Goal: Information Seeking & Learning: Learn about a topic

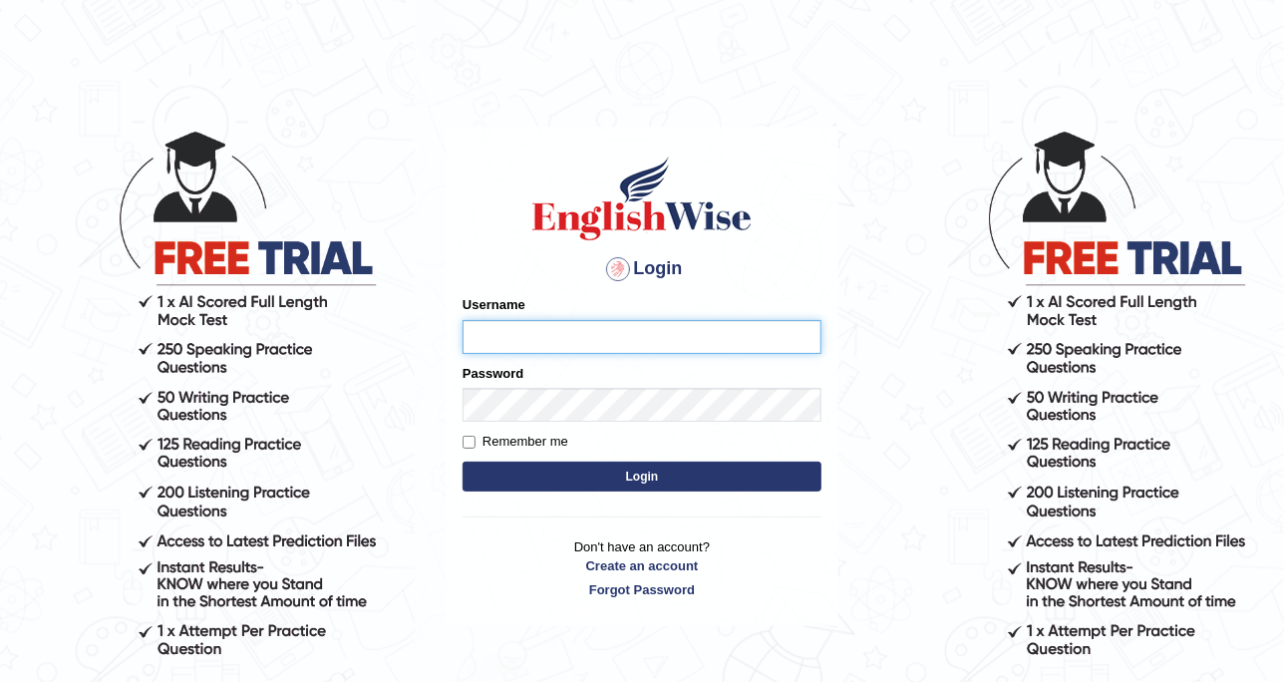
type input "DishaEw"
click at [587, 478] on button "Login" at bounding box center [642, 477] width 359 height 30
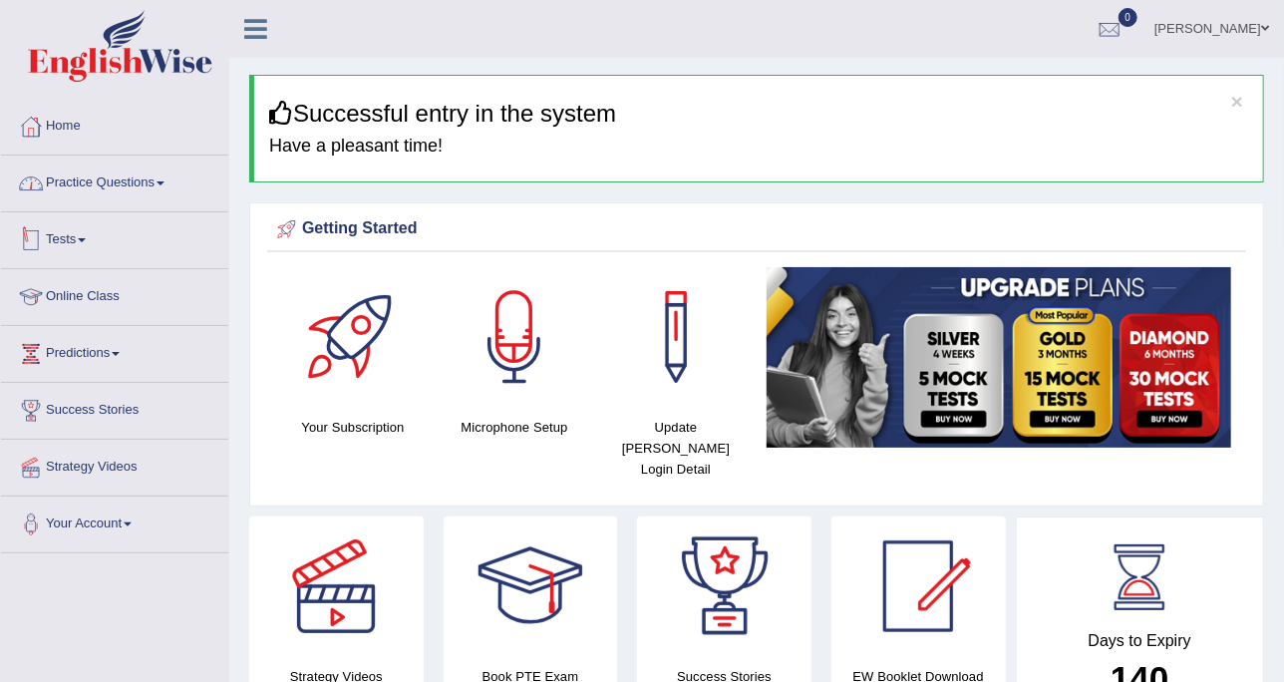
click at [127, 194] on link "Practice Questions" at bounding box center [114, 181] width 227 height 50
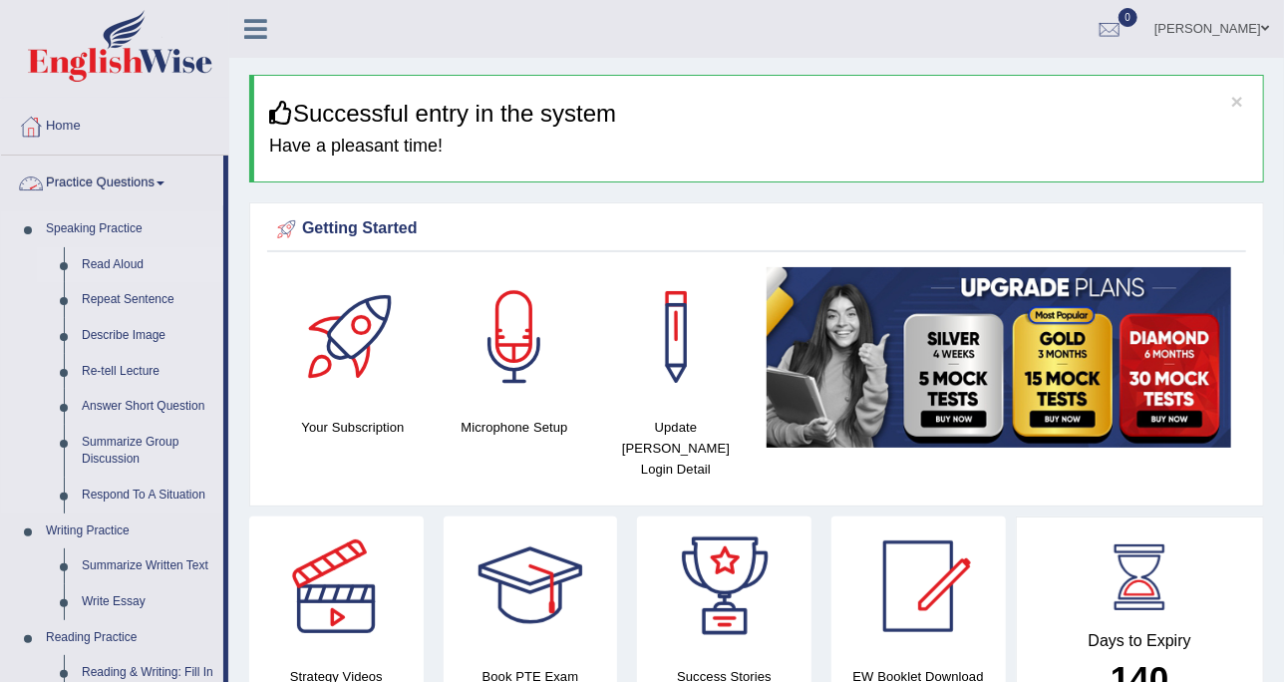
click at [125, 261] on link "Read Aloud" at bounding box center [148, 265] width 151 height 36
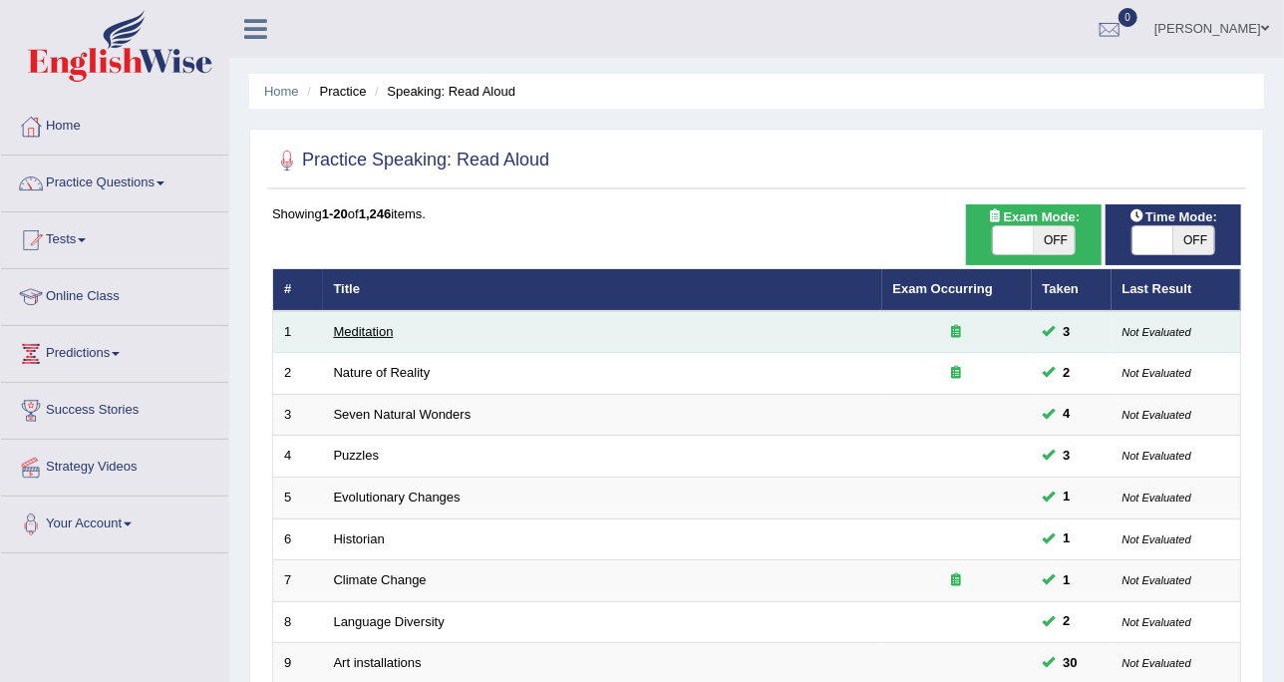
click at [360, 330] on link "Meditation" at bounding box center [364, 331] width 60 height 15
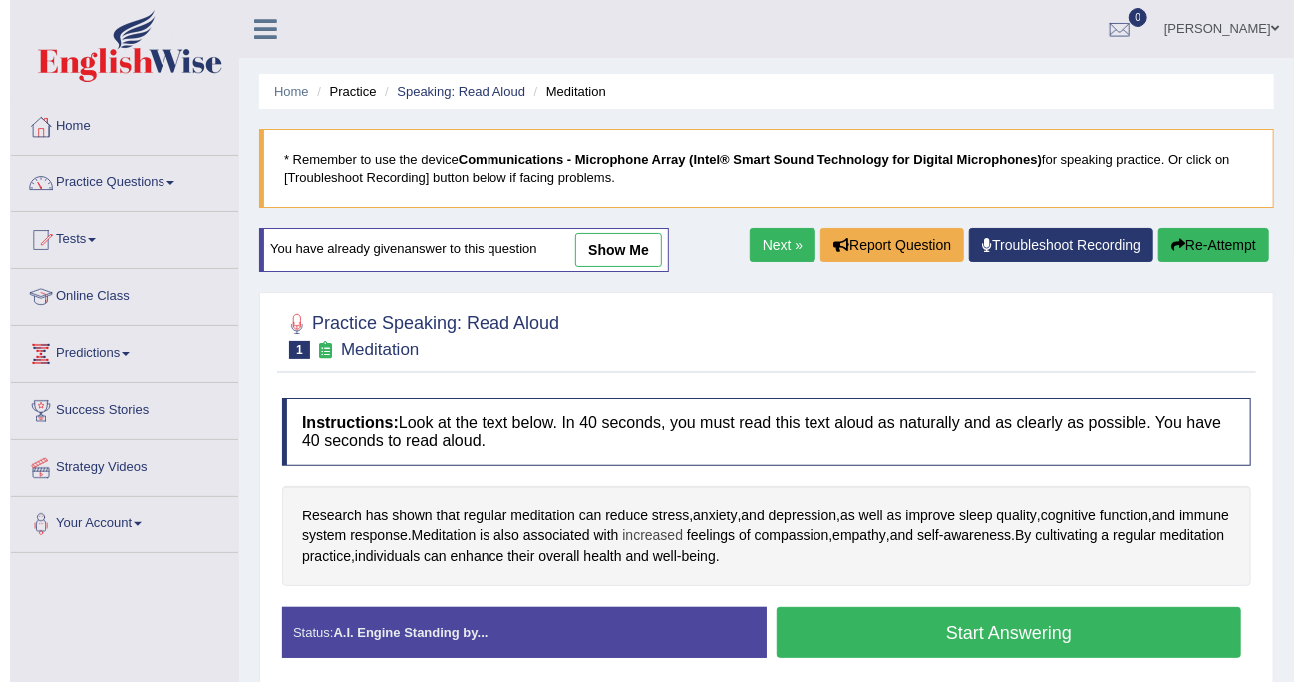
scroll to position [125, 0]
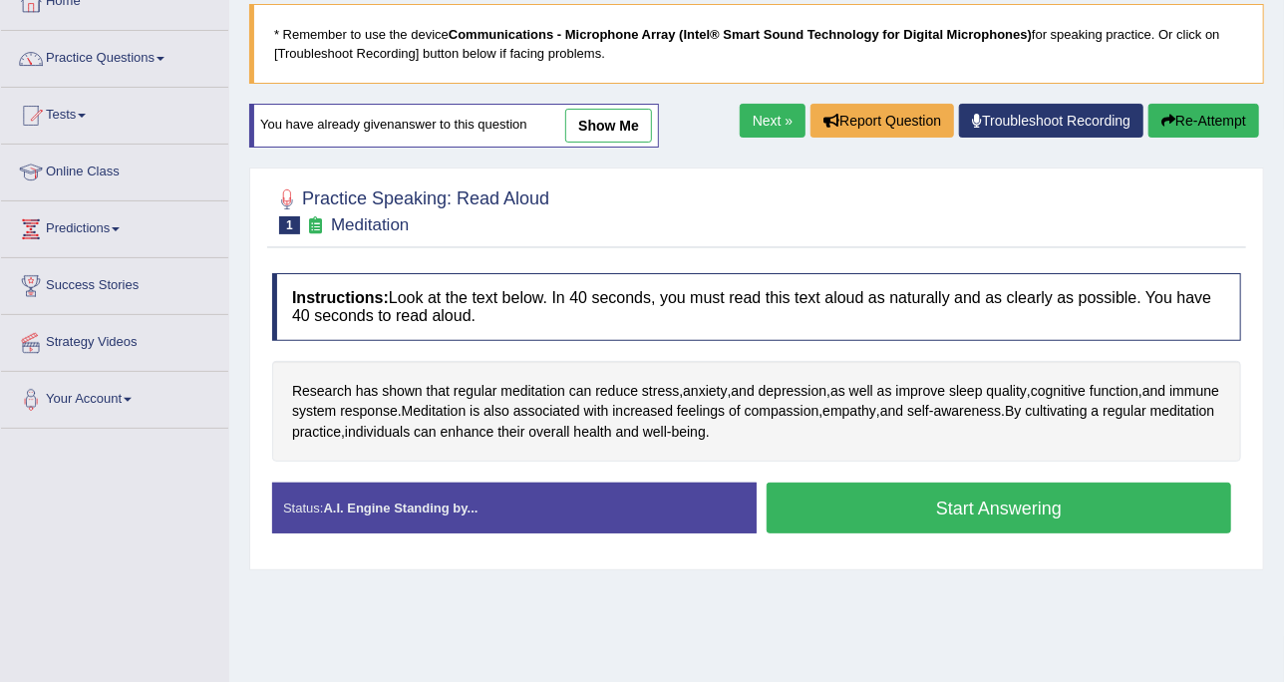
click at [871, 503] on button "Start Answering" at bounding box center [999, 508] width 465 height 51
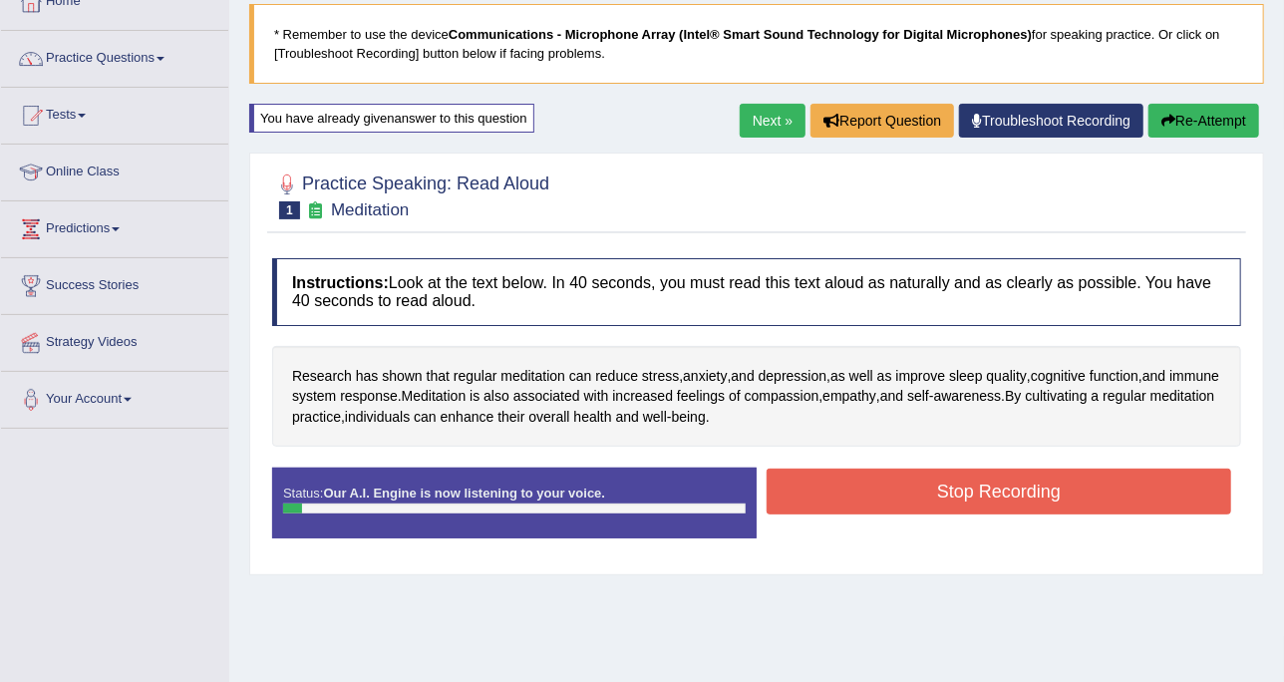
click at [871, 503] on button "Stop Recording" at bounding box center [999, 492] width 465 height 46
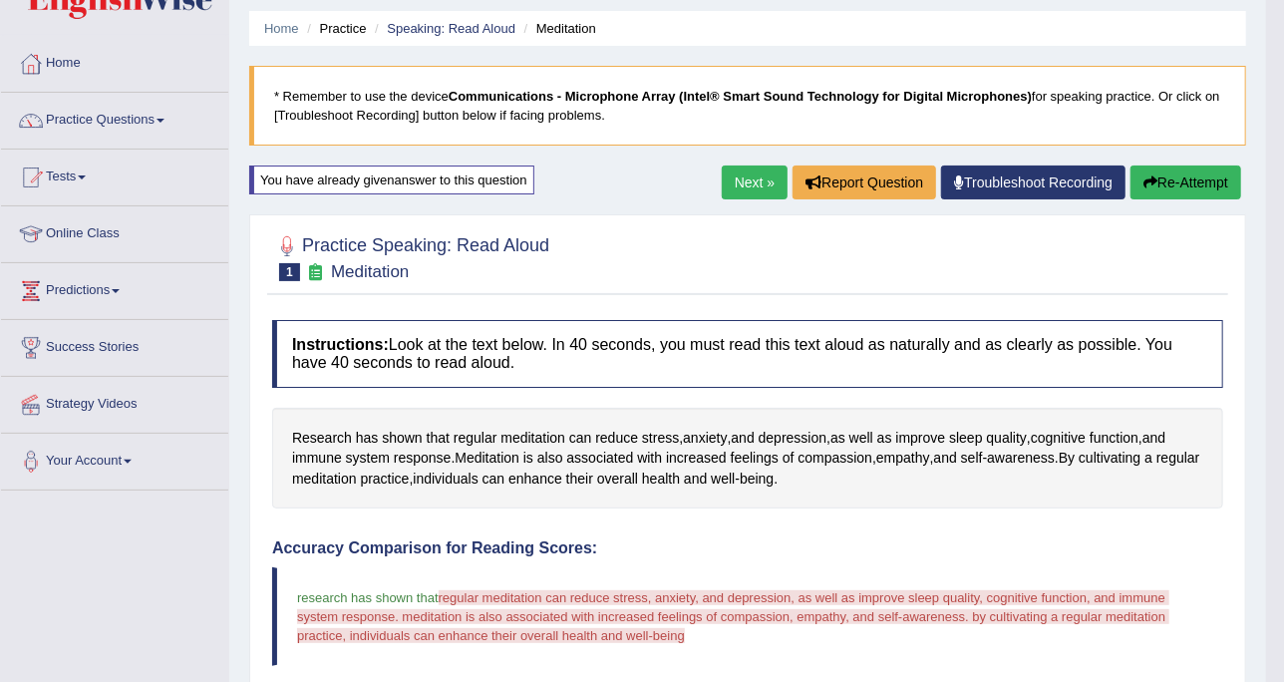
scroll to position [0, 0]
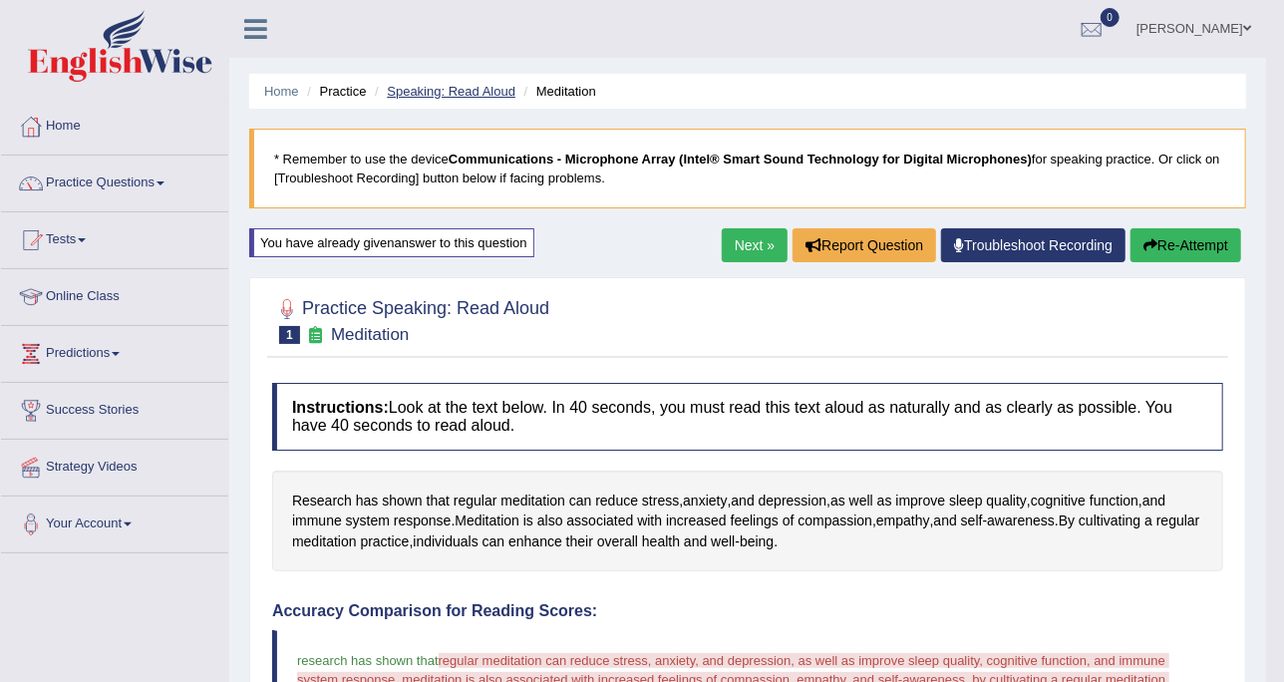
click at [454, 97] on link "Speaking: Read Aloud" at bounding box center [451, 91] width 129 height 15
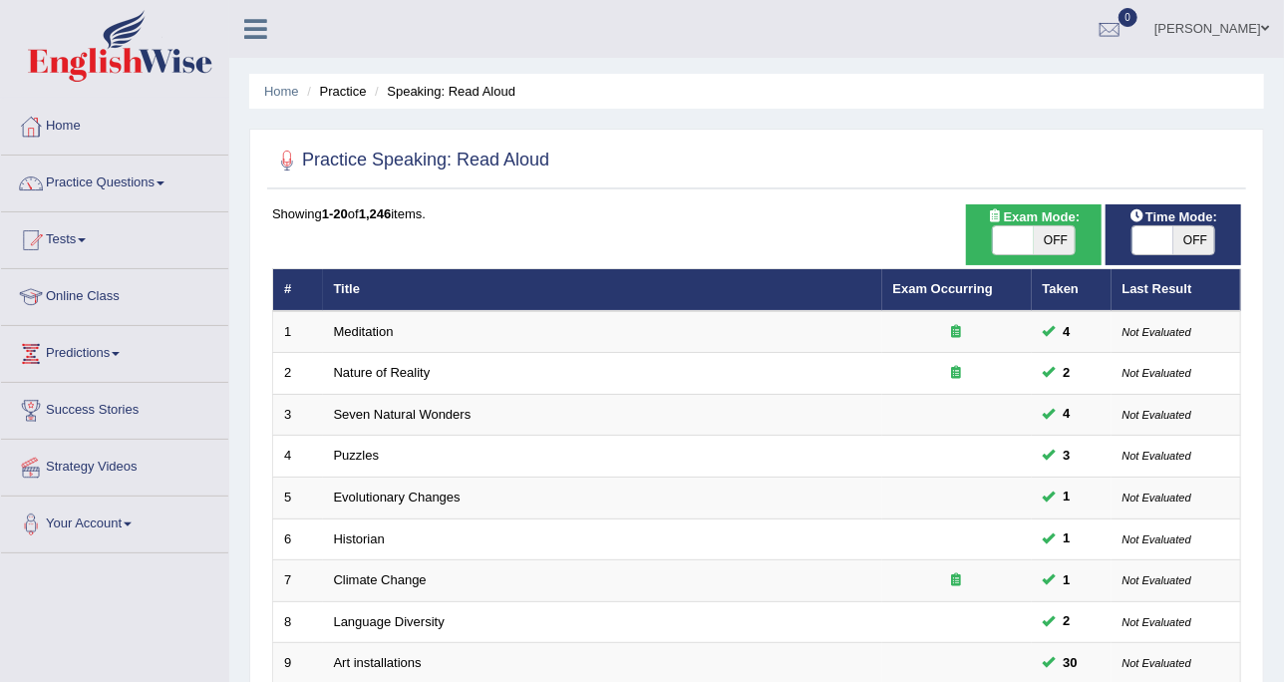
click at [1059, 251] on span "OFF" at bounding box center [1055, 240] width 42 height 28
checkbox input "true"
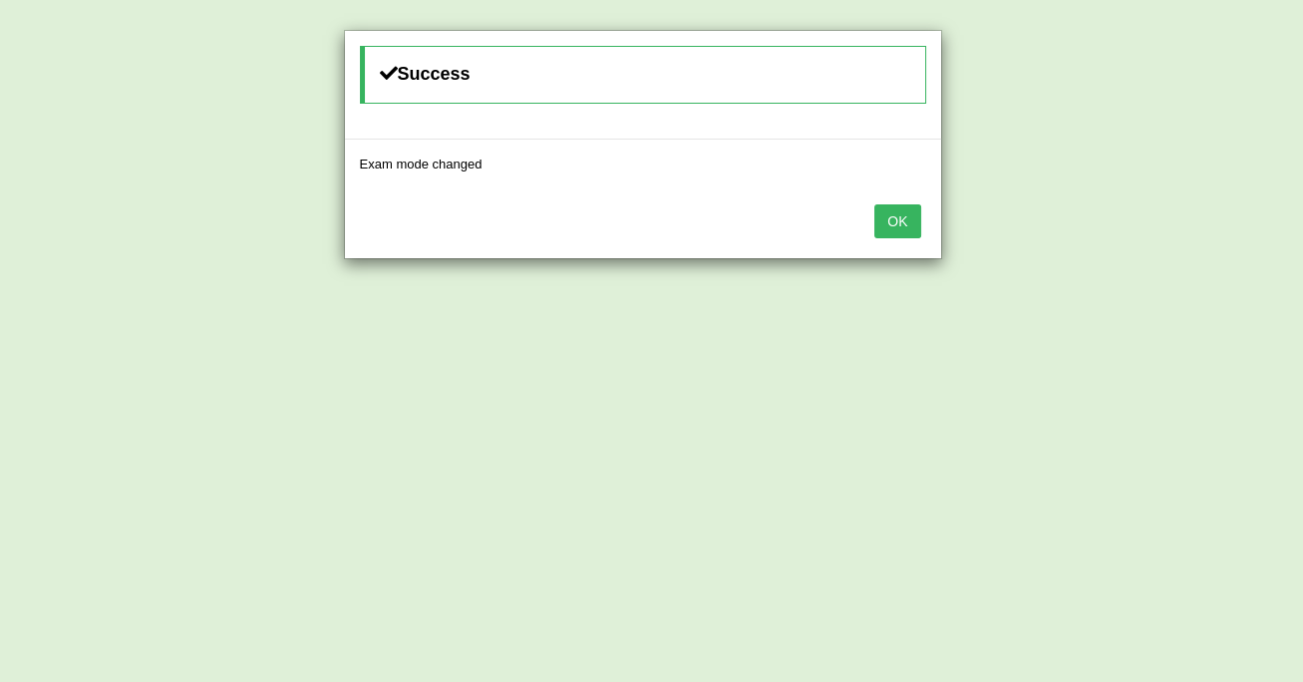
click at [909, 231] on button "OK" at bounding box center [897, 221] width 46 height 34
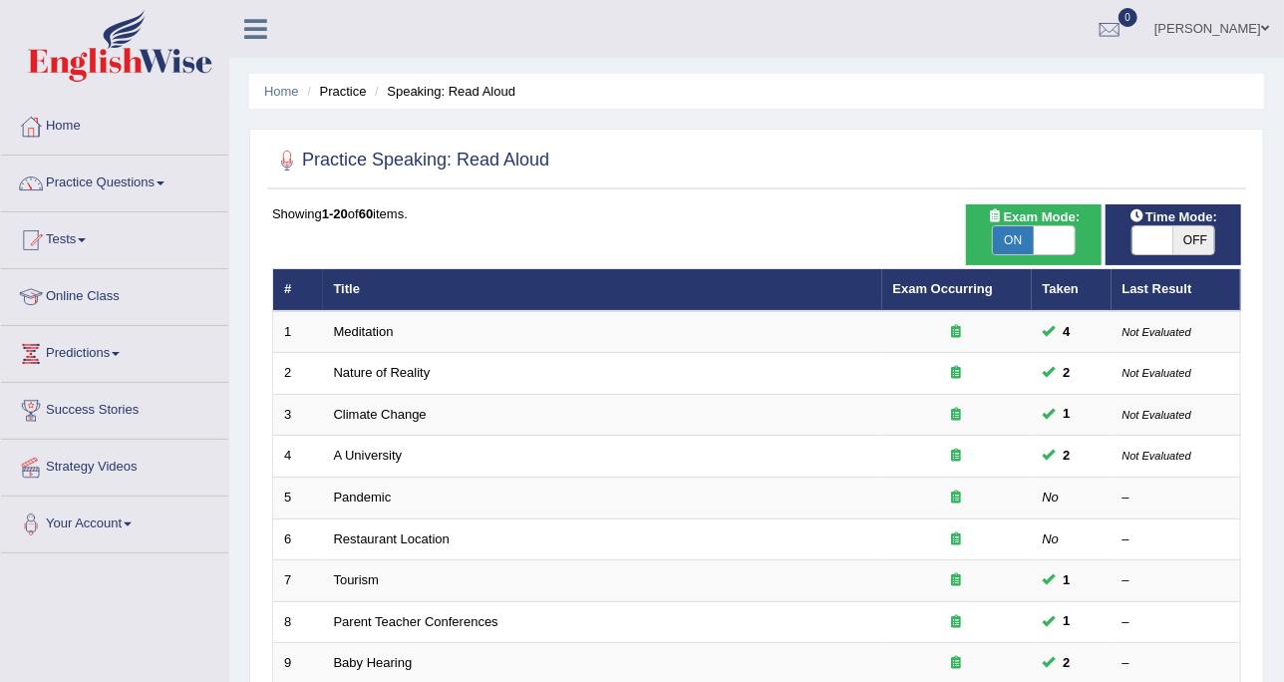
click at [1181, 237] on span "OFF" at bounding box center [1195, 240] width 42 height 28
checkbox input "true"
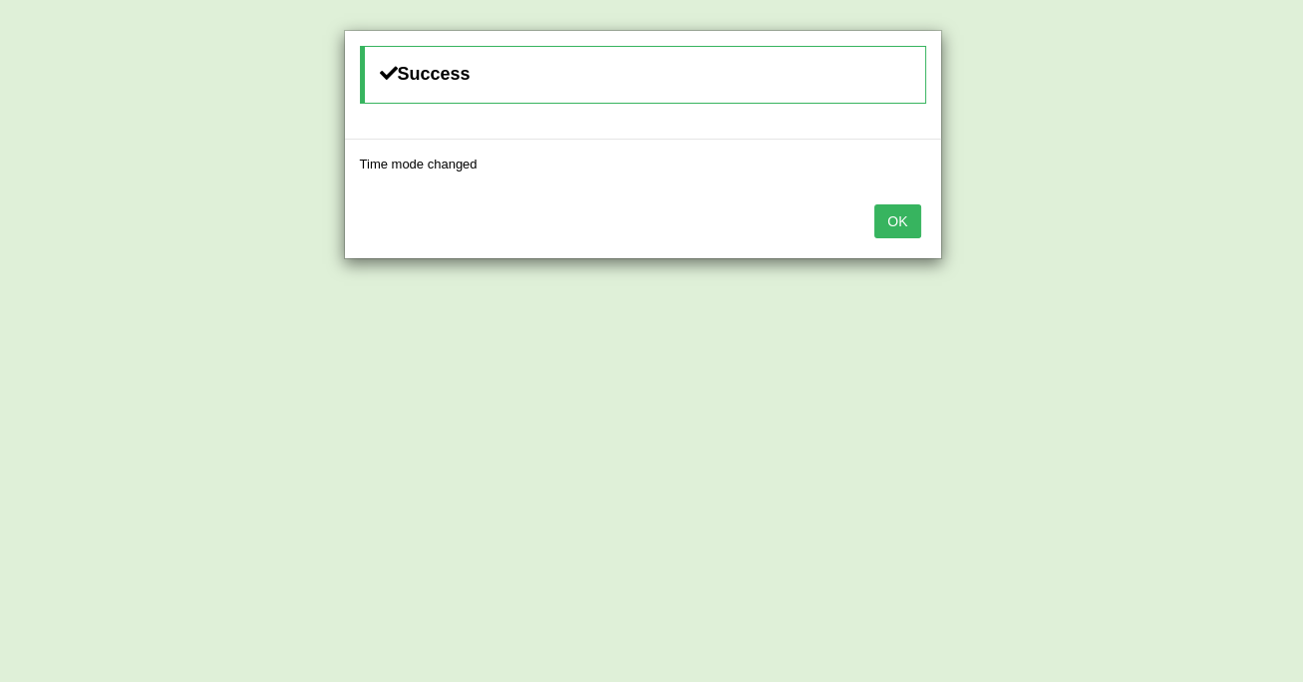
click at [917, 204] on button "OK" at bounding box center [897, 221] width 46 height 34
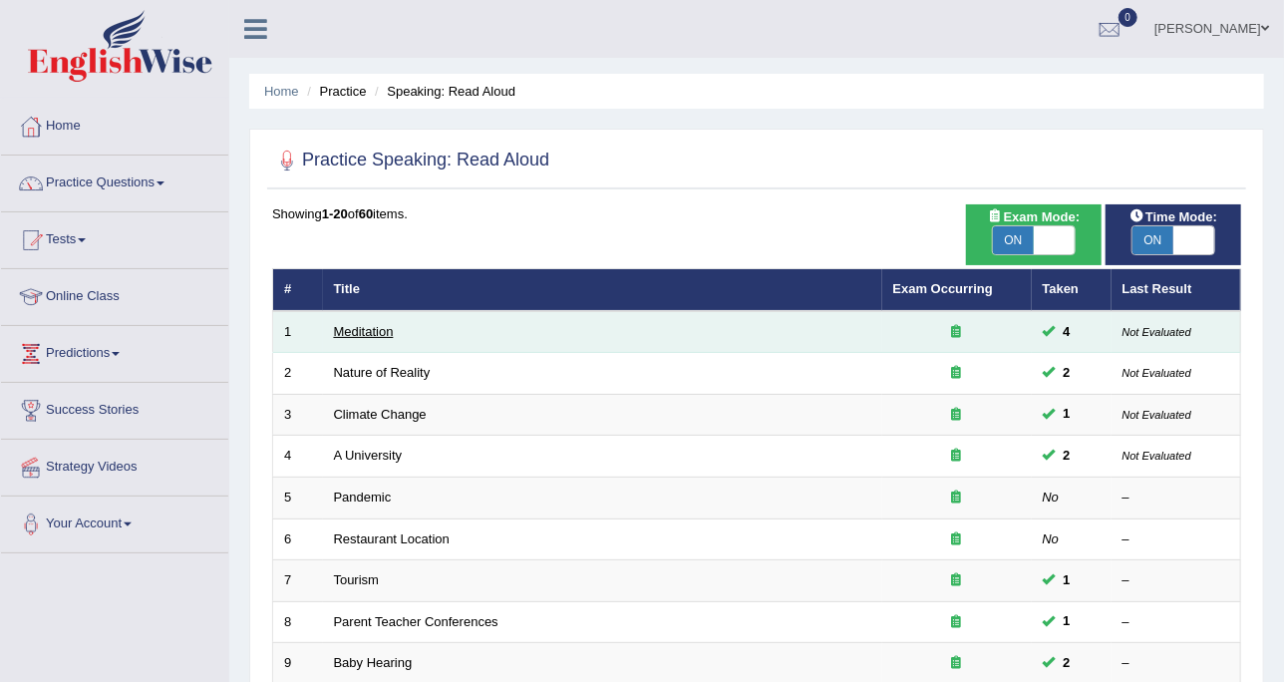
click at [374, 333] on link "Meditation" at bounding box center [364, 331] width 60 height 15
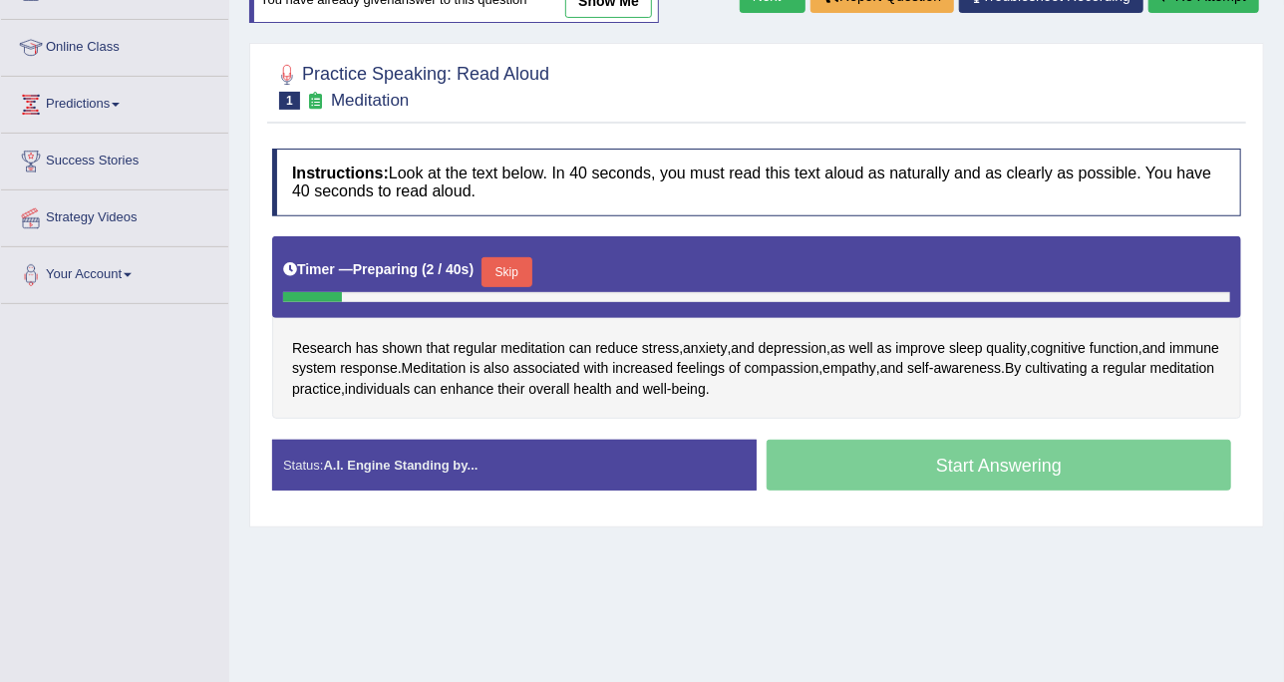
click at [510, 269] on button "Skip" at bounding box center [507, 272] width 50 height 30
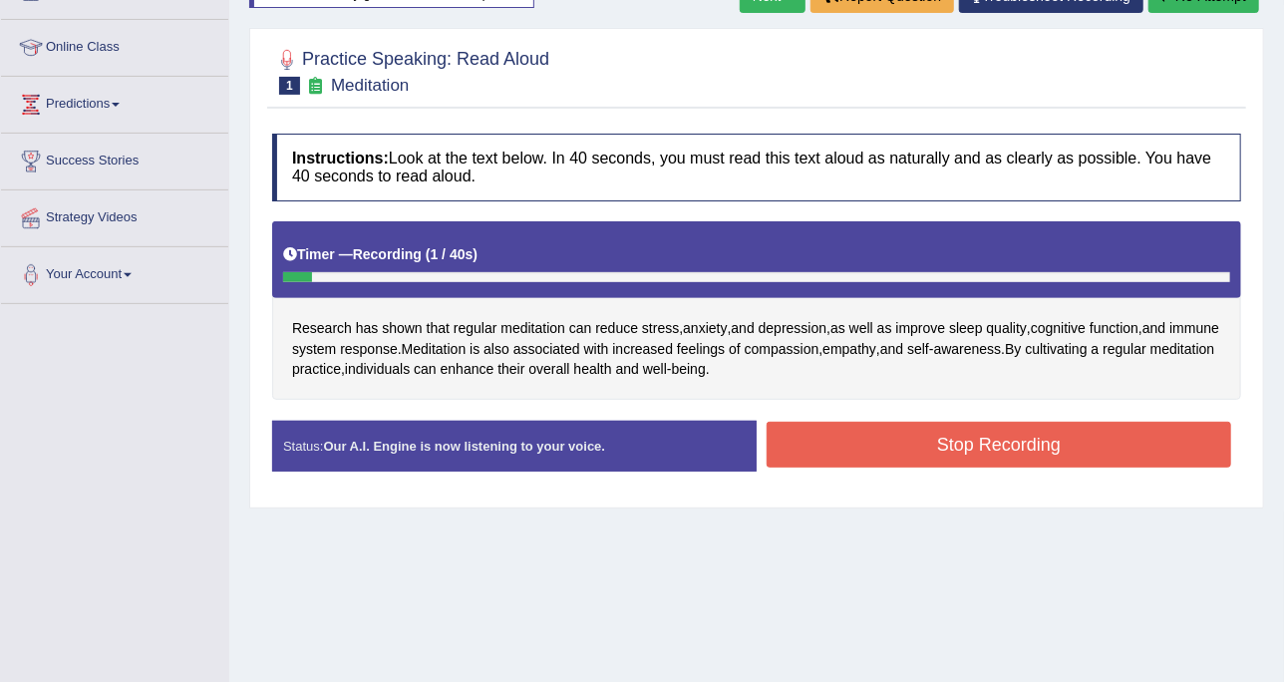
click at [852, 437] on button "Stop Recording" at bounding box center [999, 445] width 465 height 46
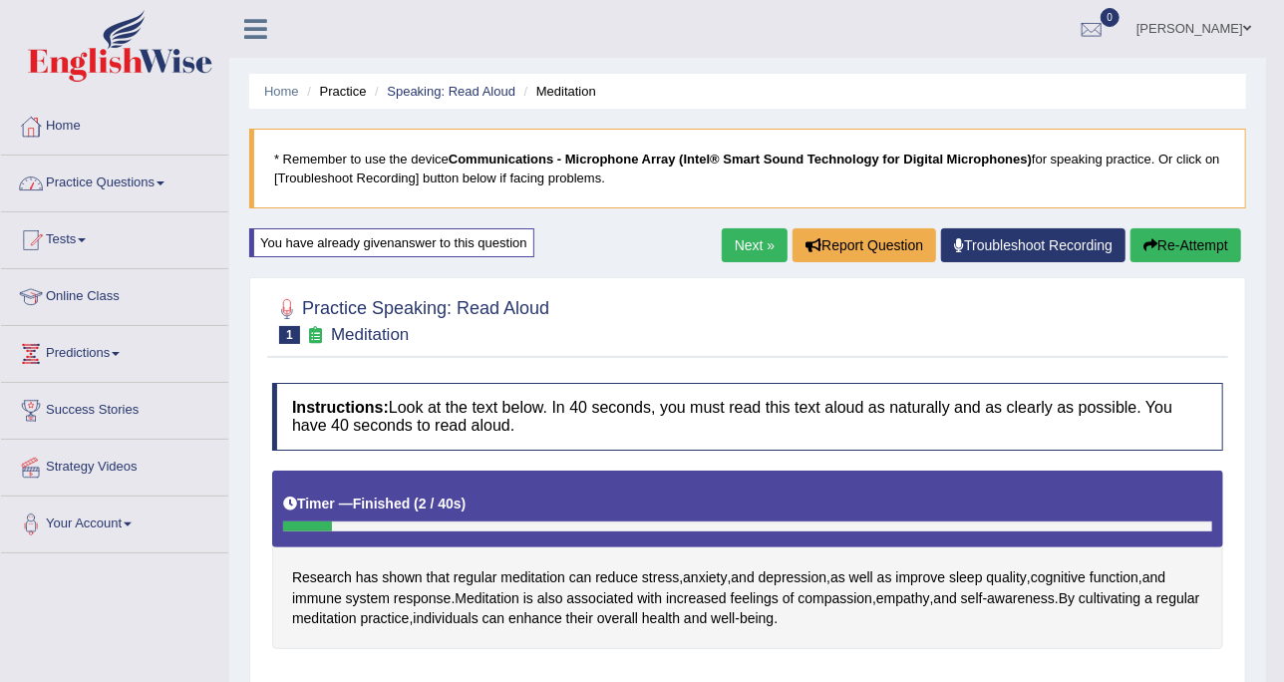
click at [183, 188] on link "Practice Questions" at bounding box center [114, 181] width 227 height 50
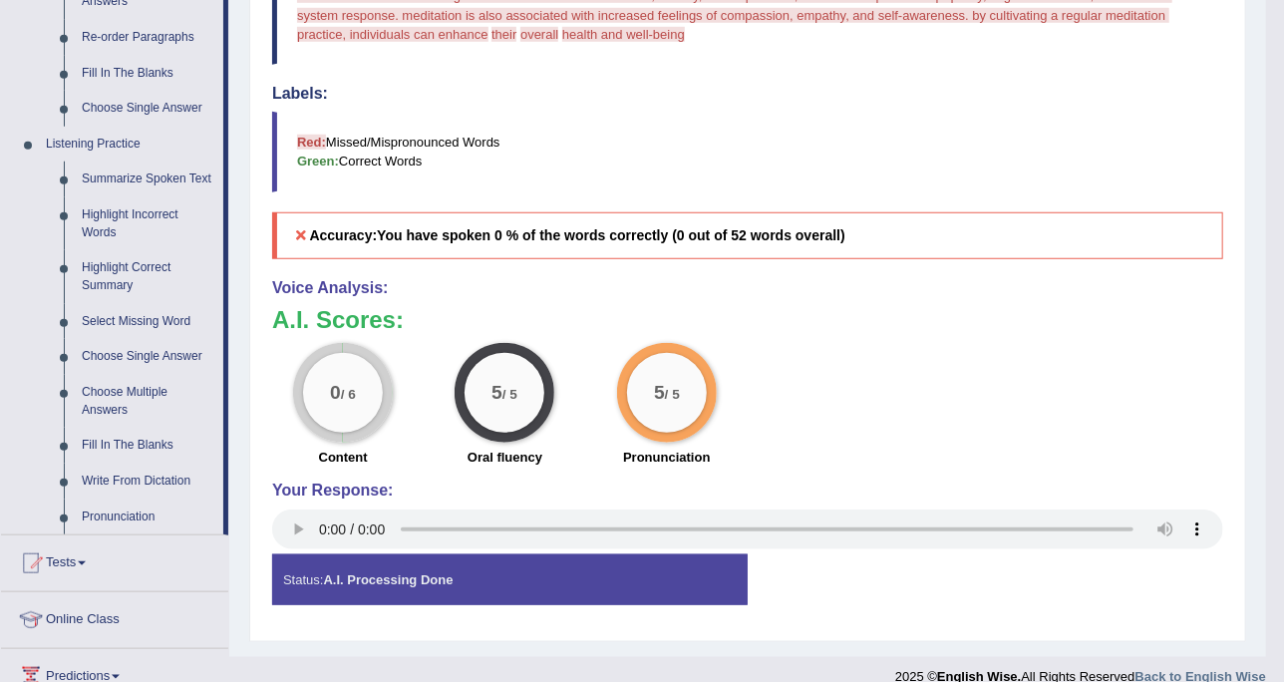
scroll to position [932, 0]
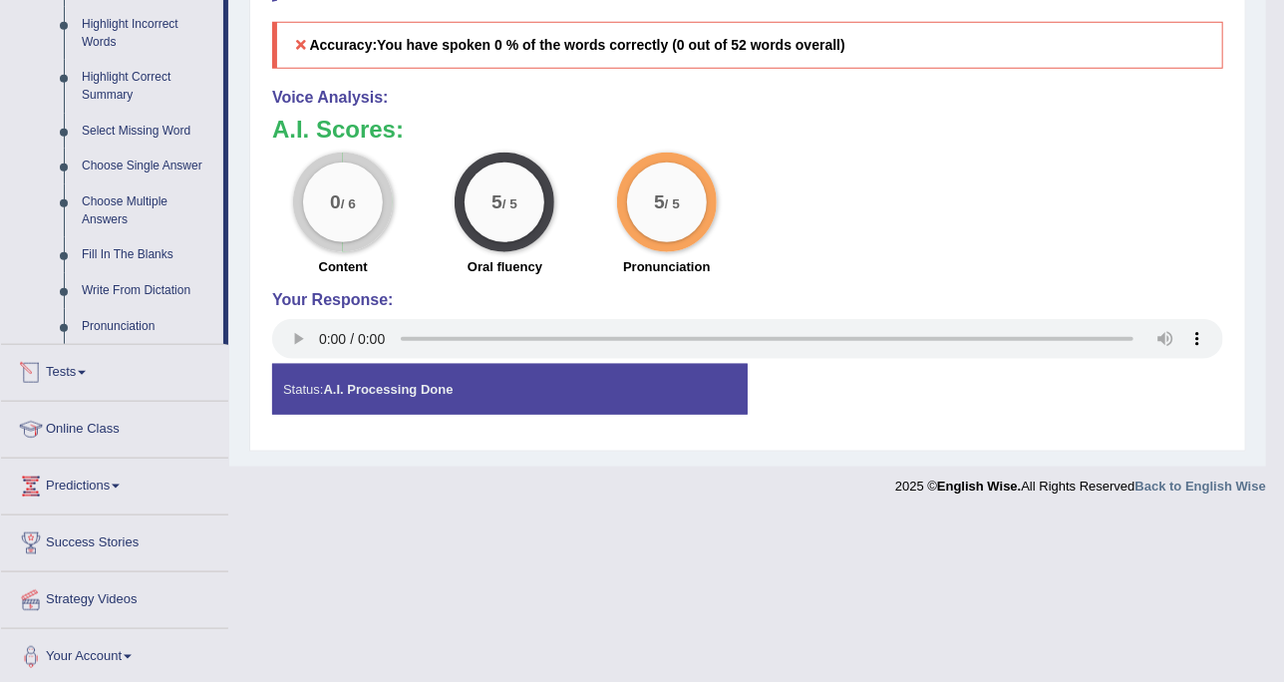
click at [73, 364] on link "Tests" at bounding box center [114, 370] width 227 height 50
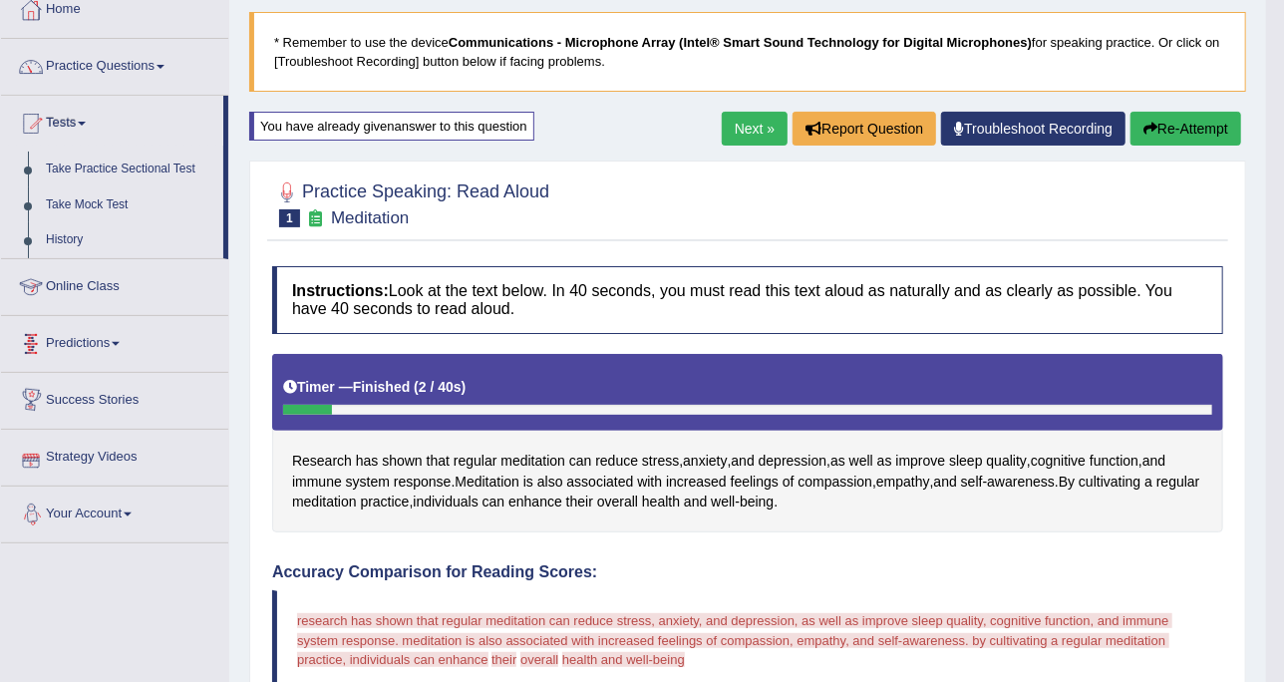
scroll to position [0, 0]
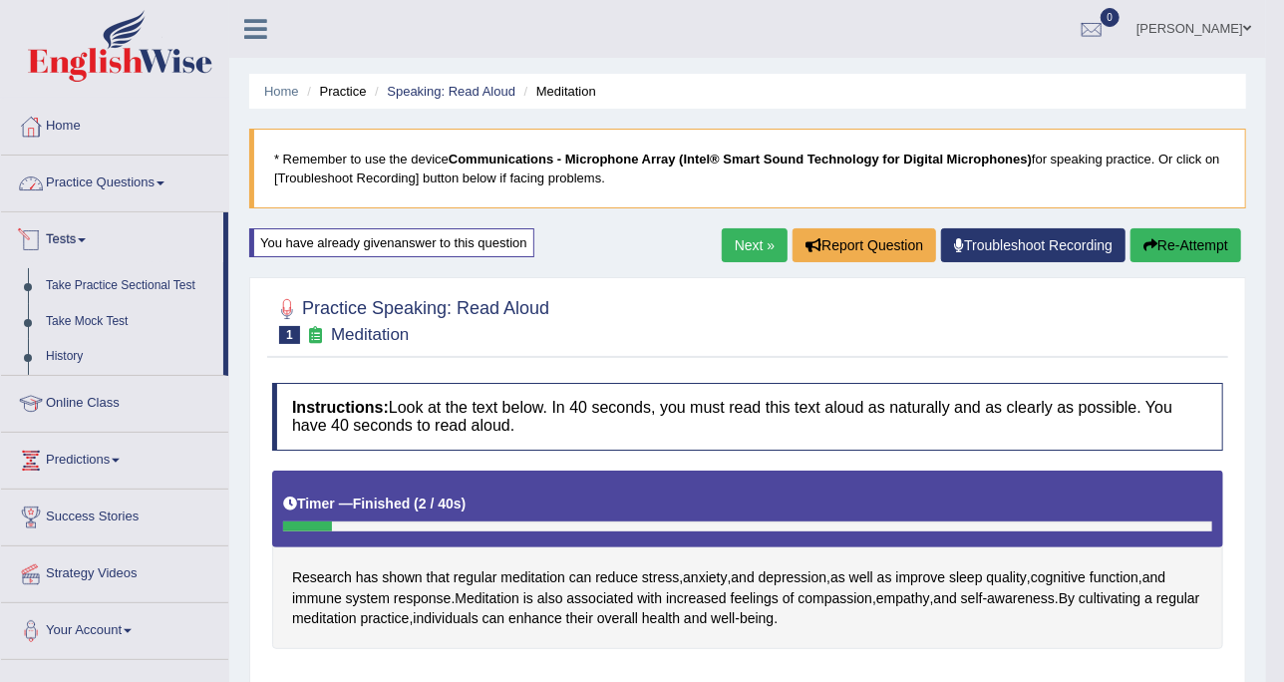
click at [153, 170] on link "Practice Questions" at bounding box center [114, 181] width 227 height 50
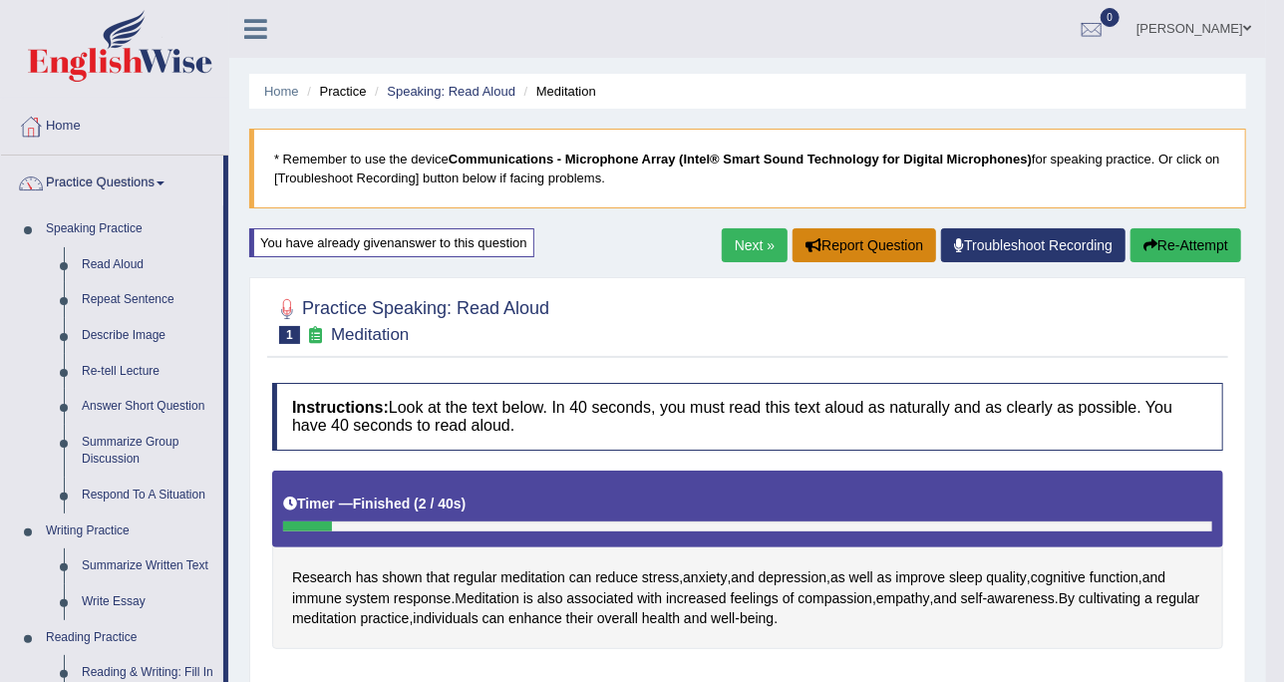
click at [861, 251] on button "Report Question" at bounding box center [865, 245] width 144 height 34
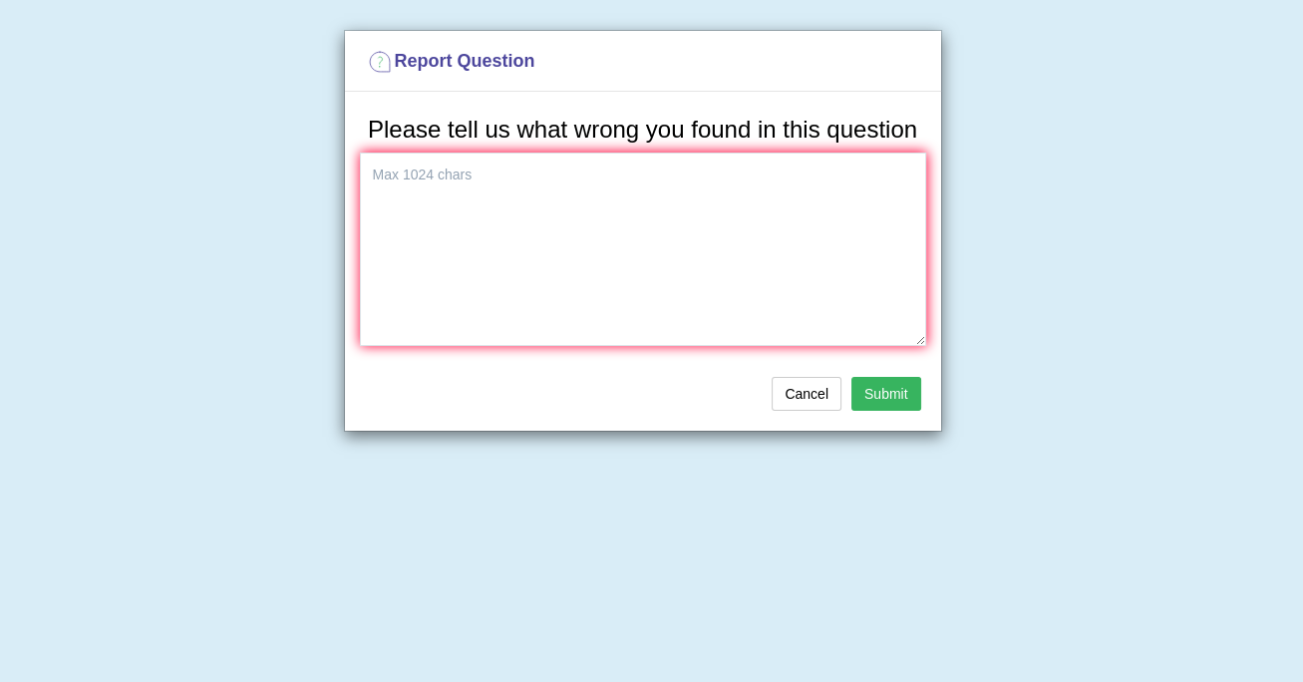
click at [1092, 244] on div "Report Question Please tell us what wrong you found in this question Cancel Sub…" at bounding box center [651, 341] width 1303 height 682
drag, startPoint x: 820, startPoint y: 398, endPoint x: 854, endPoint y: 332, distance: 74.5
click at [819, 398] on button "Cancel" at bounding box center [807, 394] width 70 height 34
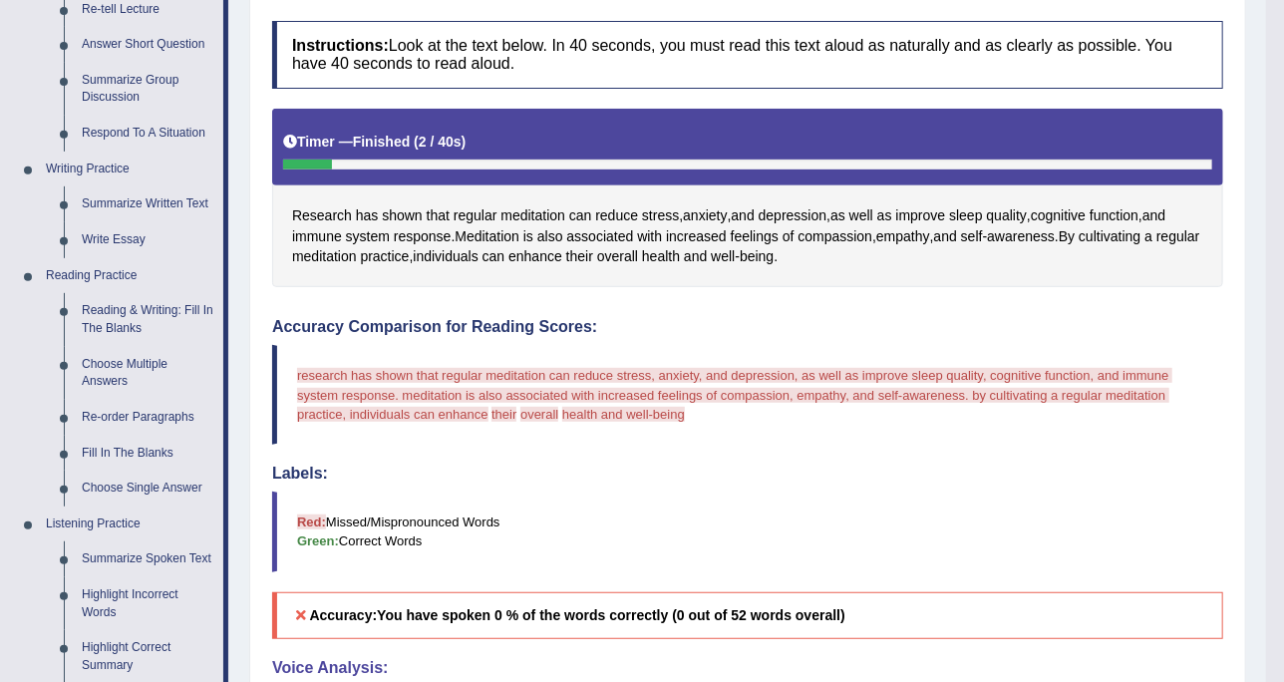
scroll to position [374, 0]
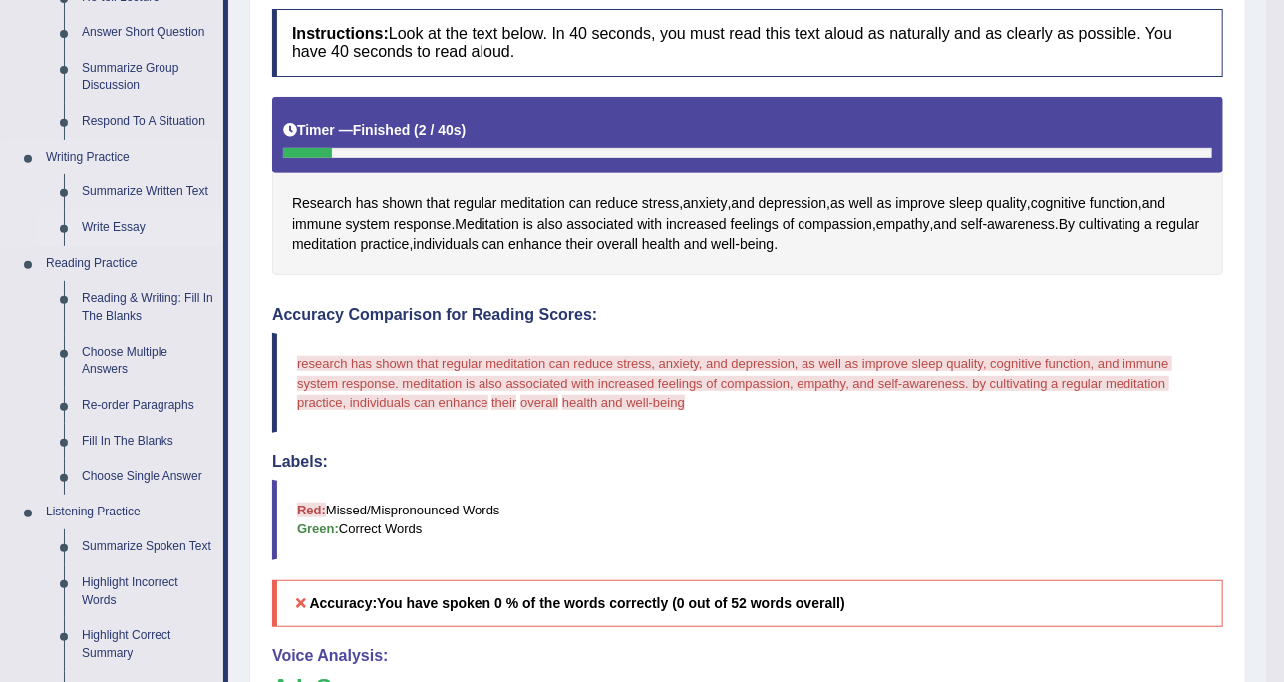
click at [141, 229] on link "Write Essay" at bounding box center [148, 228] width 151 height 36
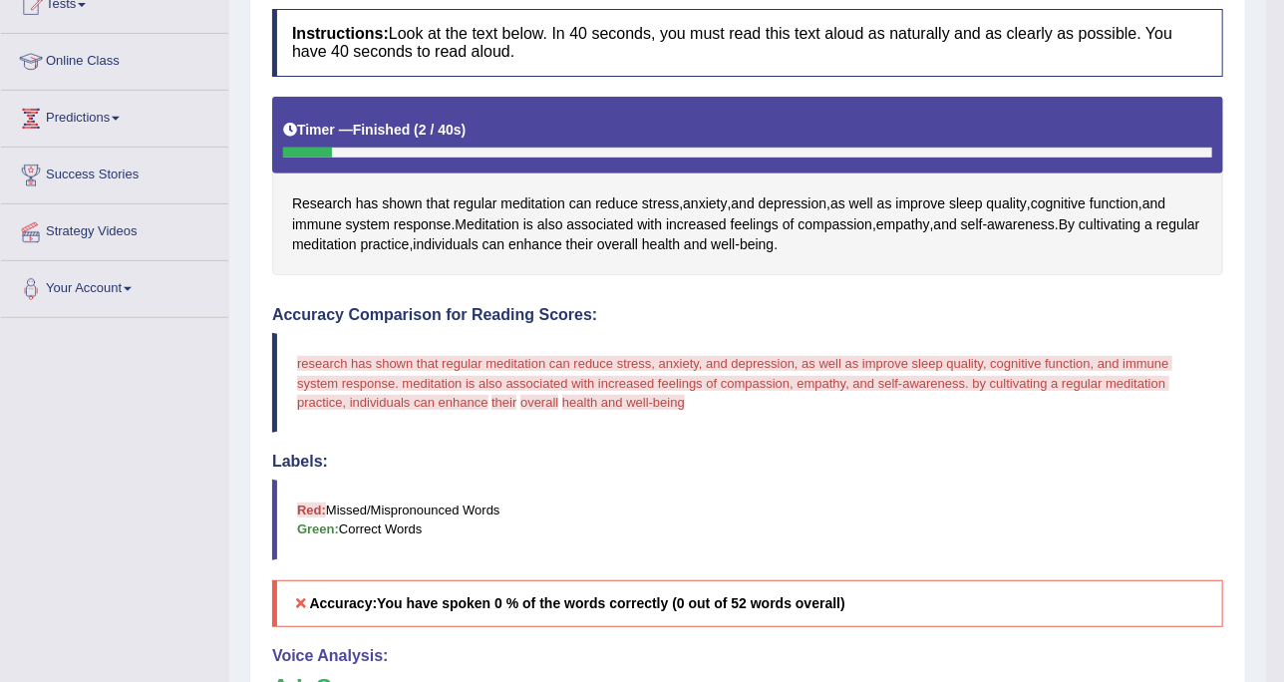
scroll to position [370, 0]
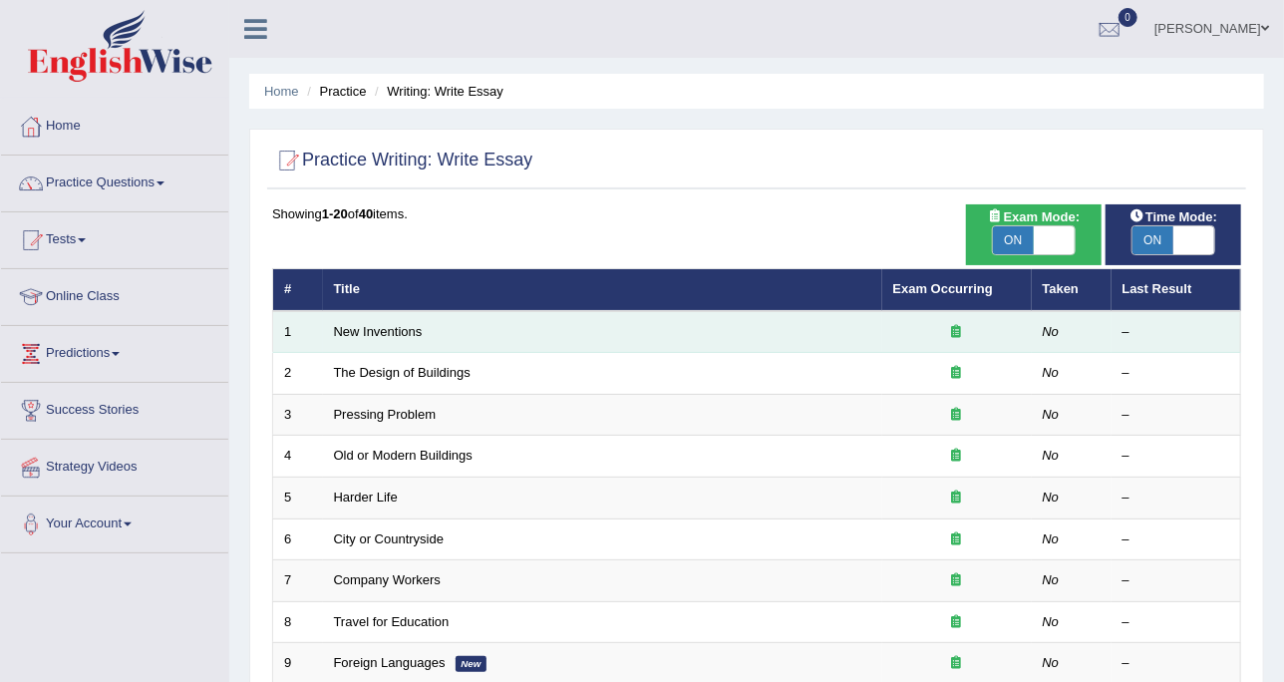
click at [403, 345] on td "New Inventions" at bounding box center [602, 332] width 559 height 42
click at [402, 343] on td "New Inventions" at bounding box center [602, 332] width 559 height 42
click at [403, 328] on link "New Inventions" at bounding box center [378, 331] width 89 height 15
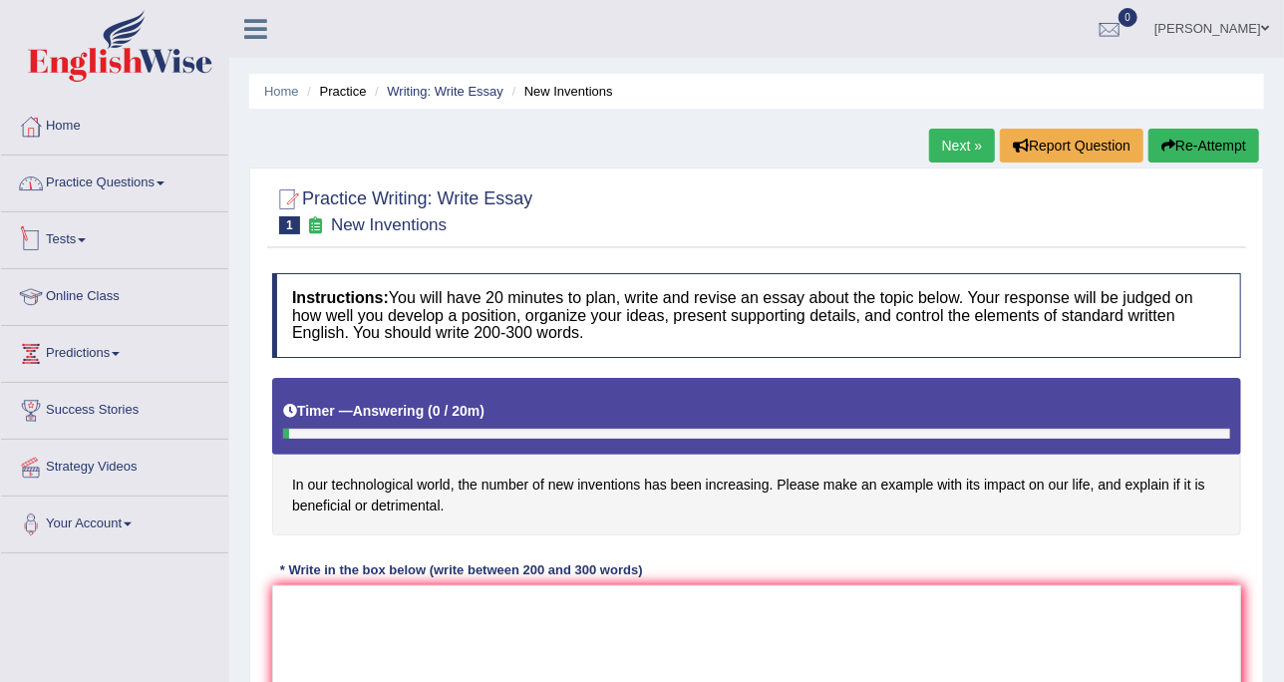
click at [166, 196] on link "Practice Questions" at bounding box center [114, 181] width 227 height 50
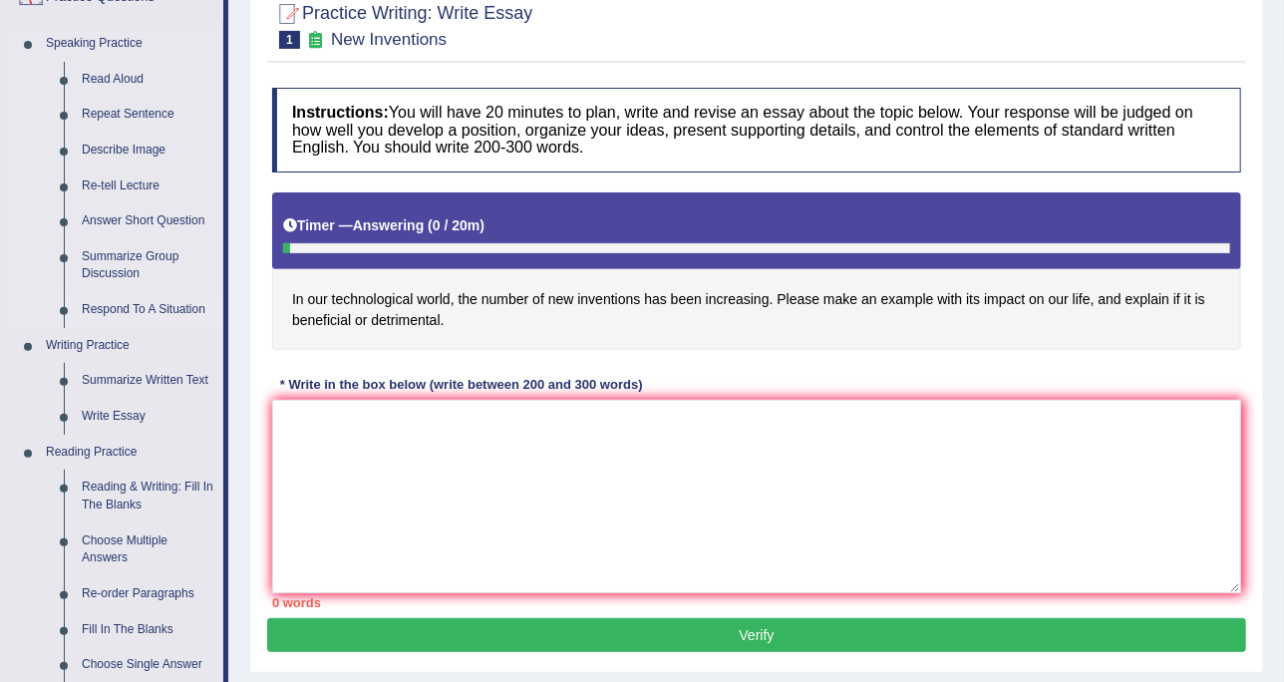
scroll to position [249, 0]
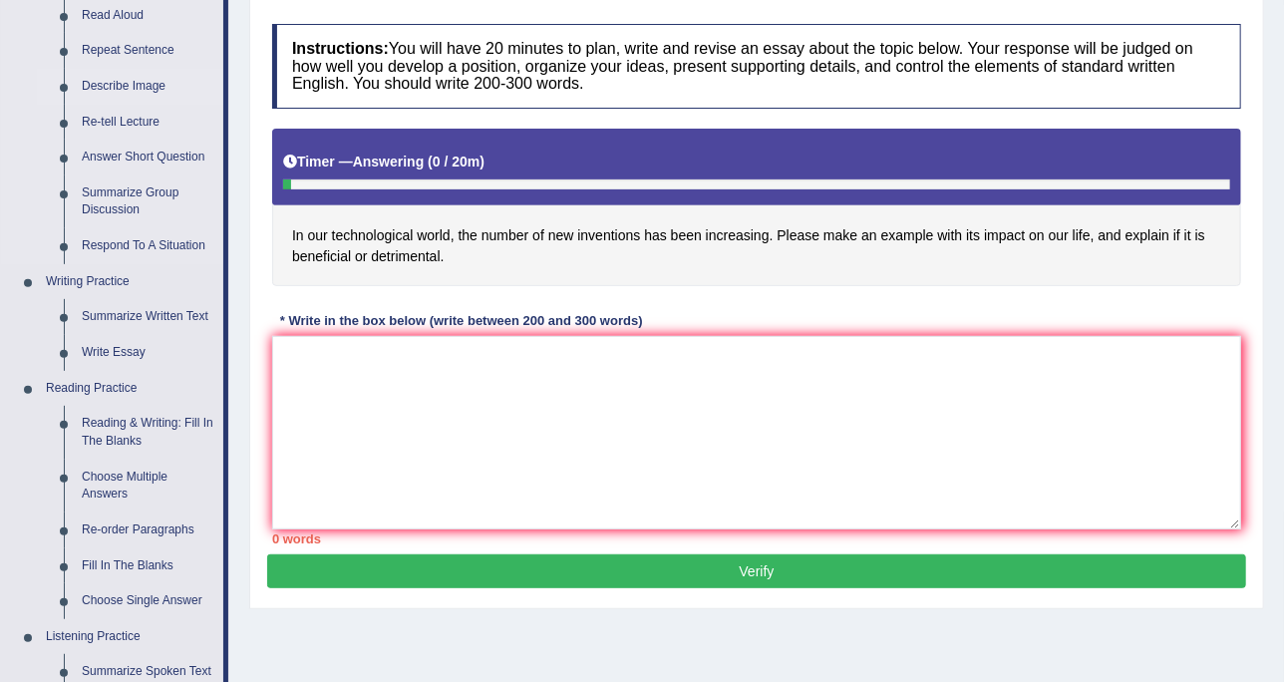
click at [108, 93] on link "Describe Image" at bounding box center [148, 87] width 151 height 36
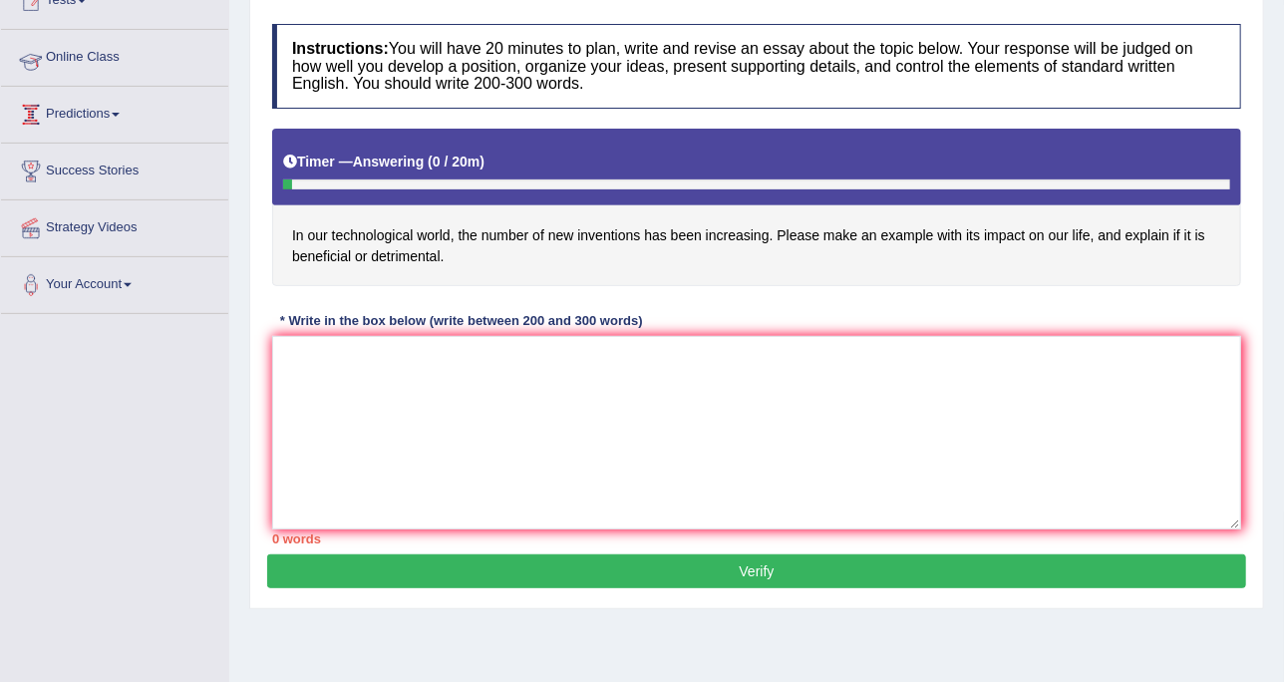
scroll to position [364, 0]
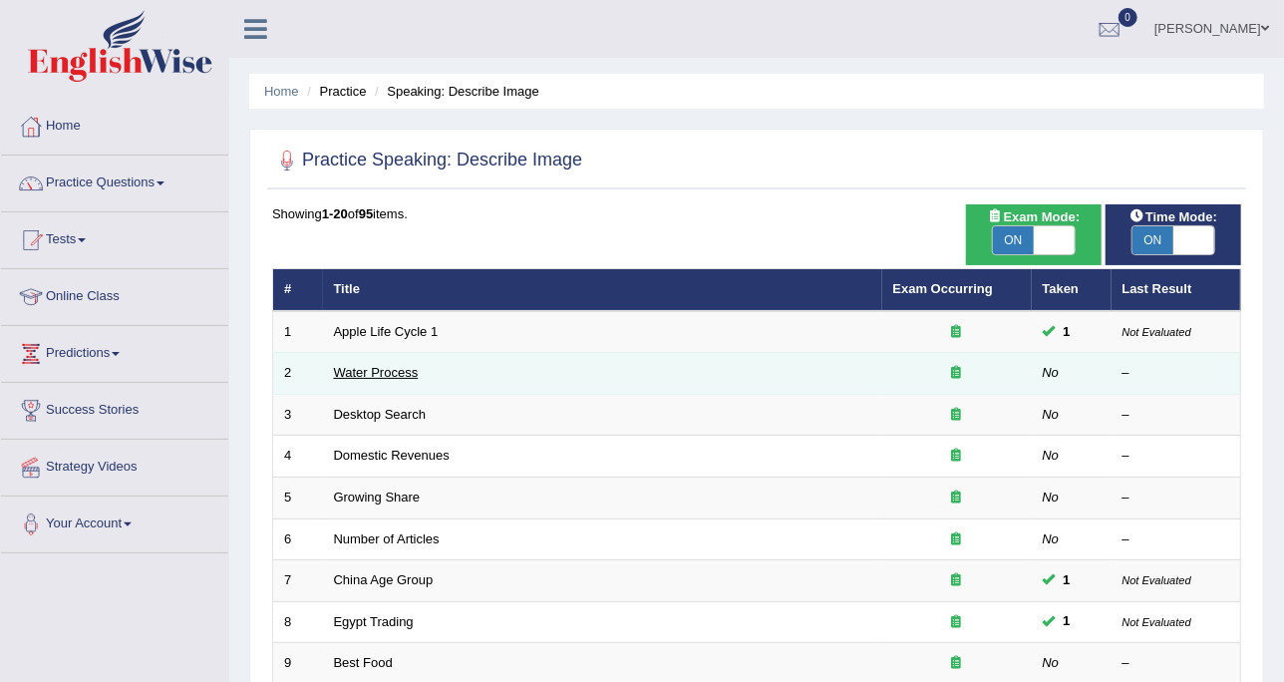
click at [400, 365] on link "Water Process" at bounding box center [376, 372] width 85 height 15
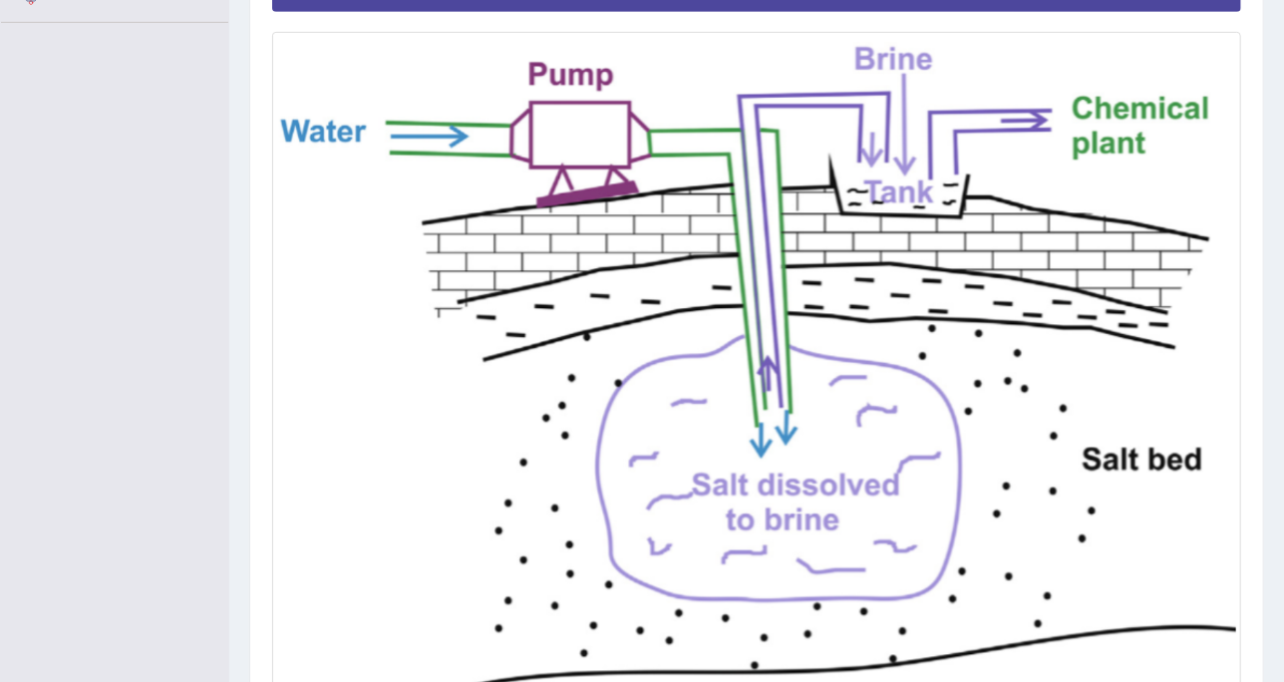
scroll to position [374, 0]
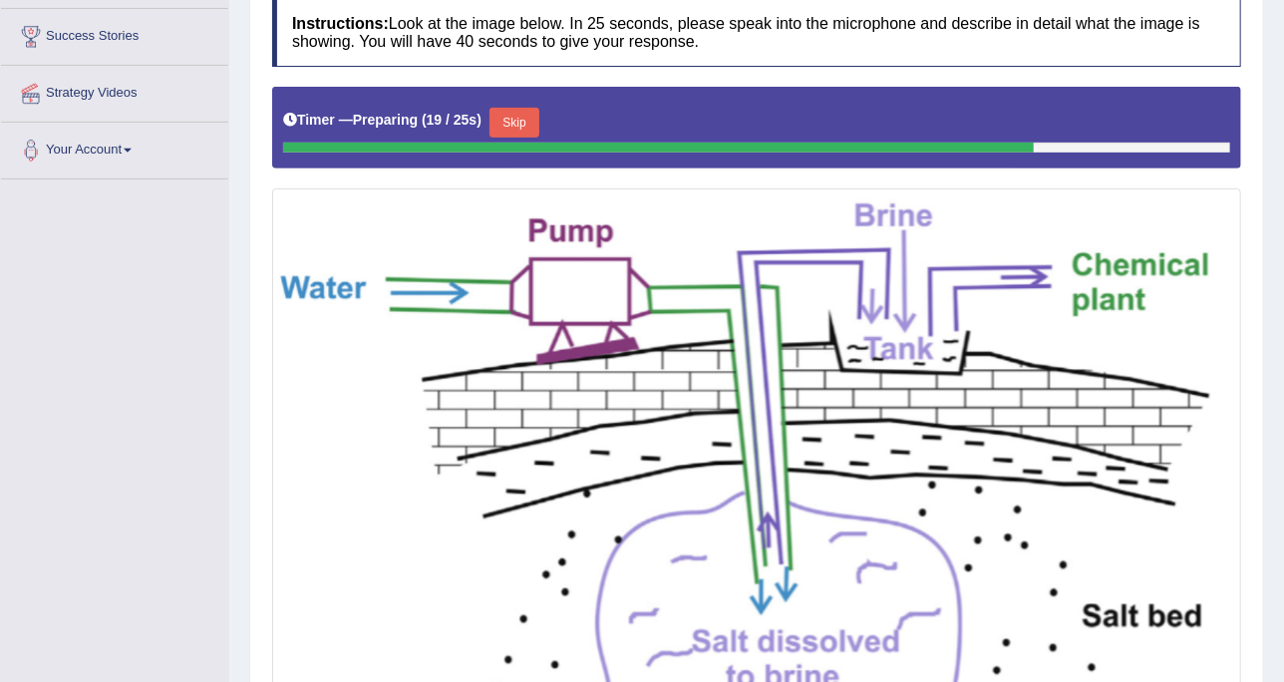
click at [526, 116] on button "Skip" at bounding box center [515, 123] width 50 height 30
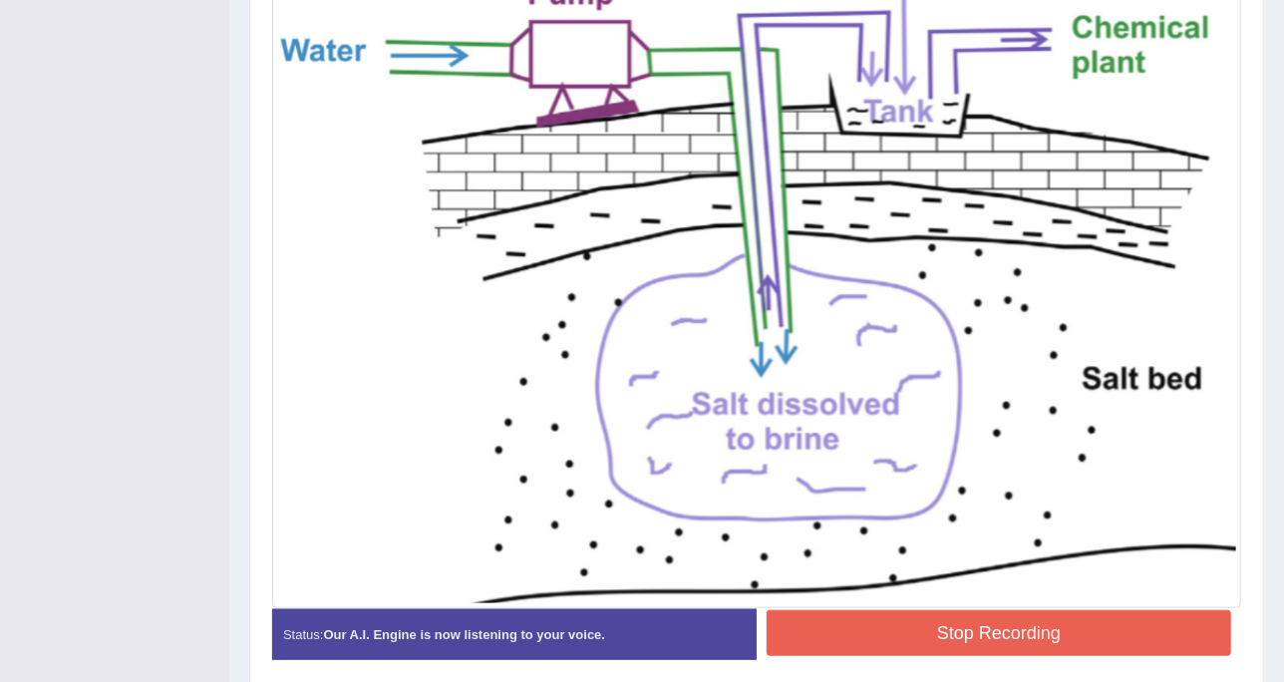
scroll to position [682, 0]
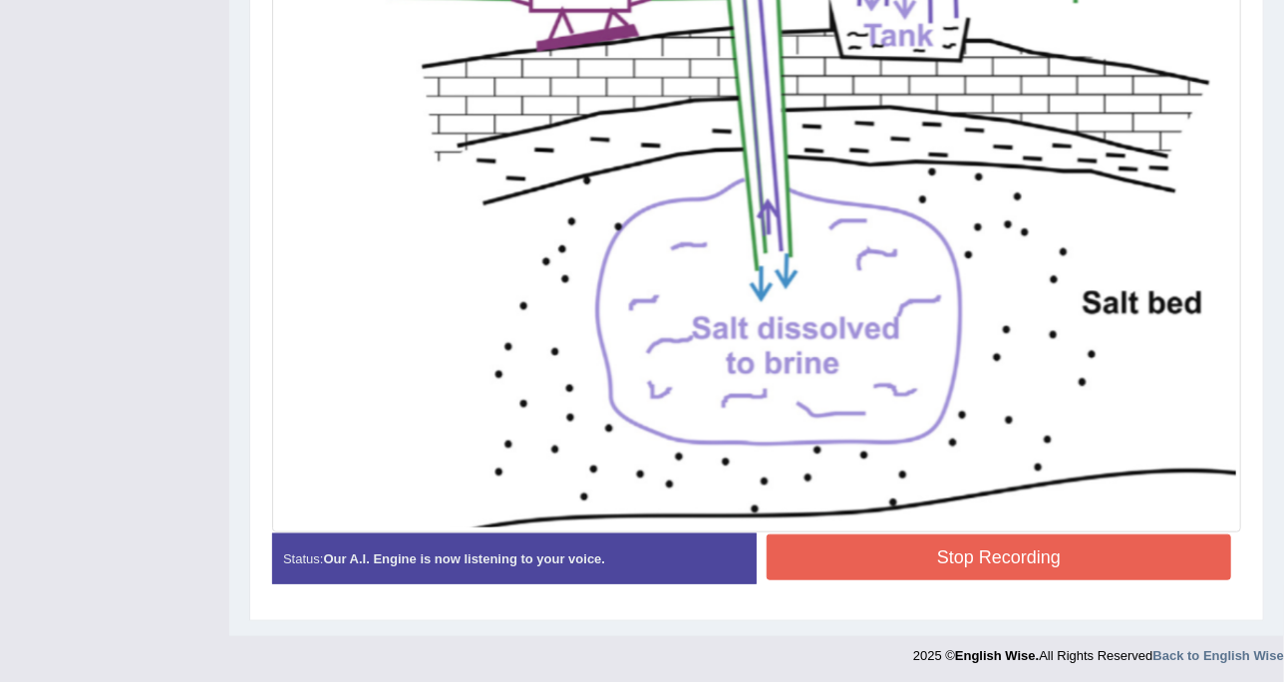
click at [1013, 539] on button "Stop Recording" at bounding box center [999, 557] width 465 height 46
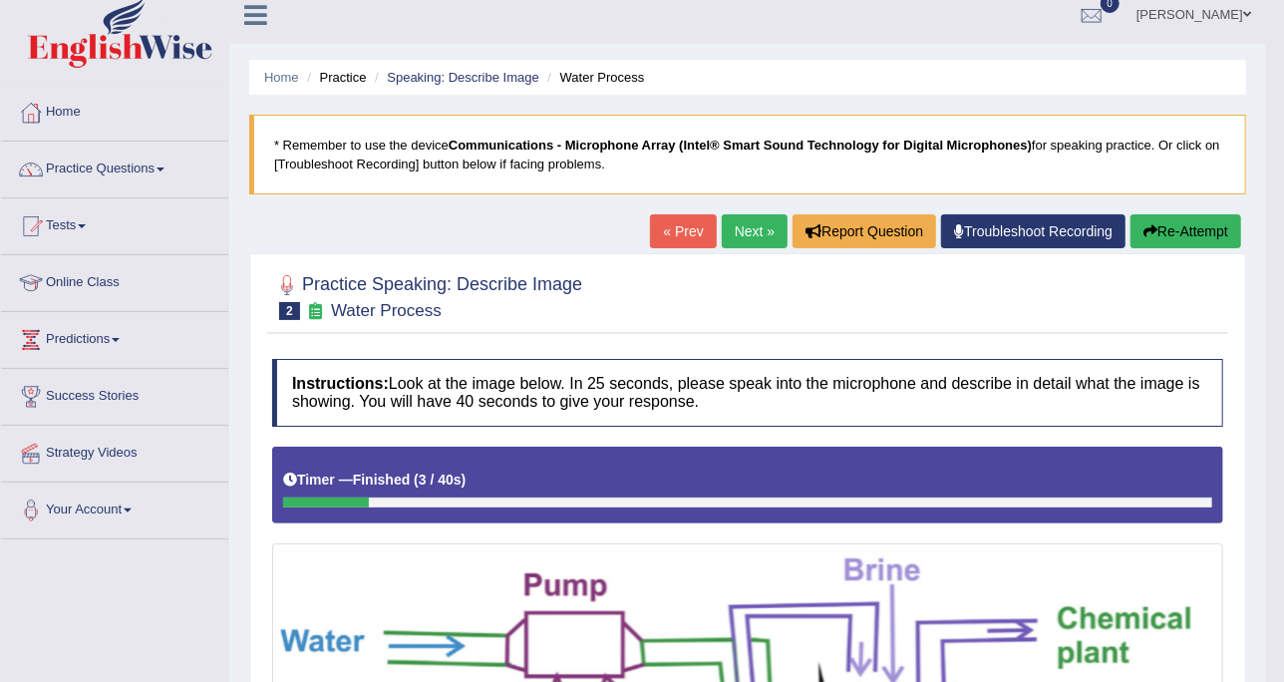
scroll to position [0, 0]
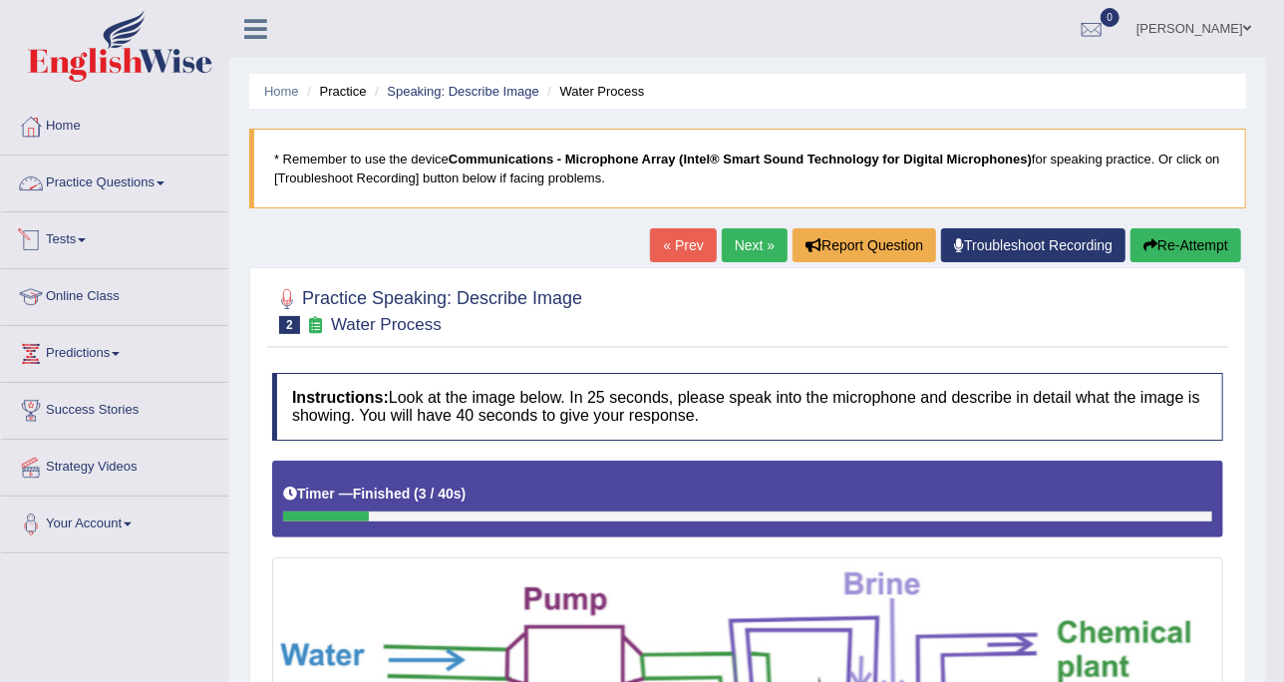
click at [167, 190] on link "Practice Questions" at bounding box center [114, 181] width 227 height 50
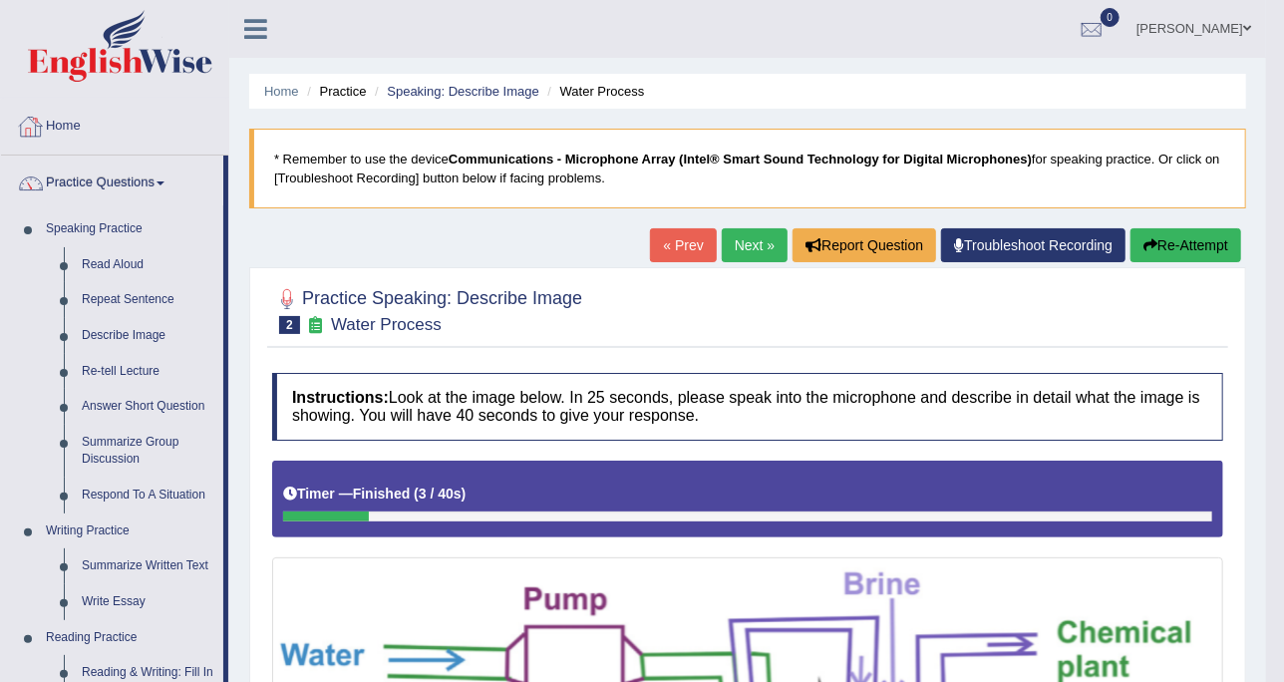
click at [40, 123] on div at bounding box center [31, 127] width 30 height 30
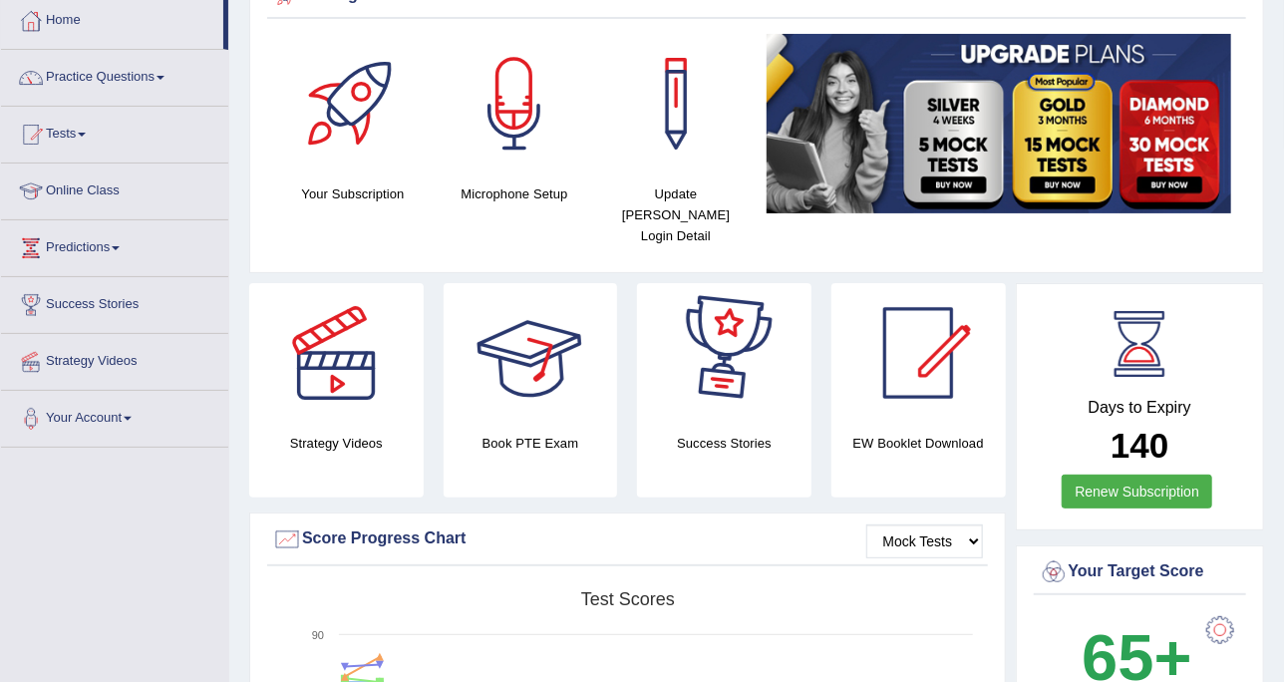
scroll to position [249, 0]
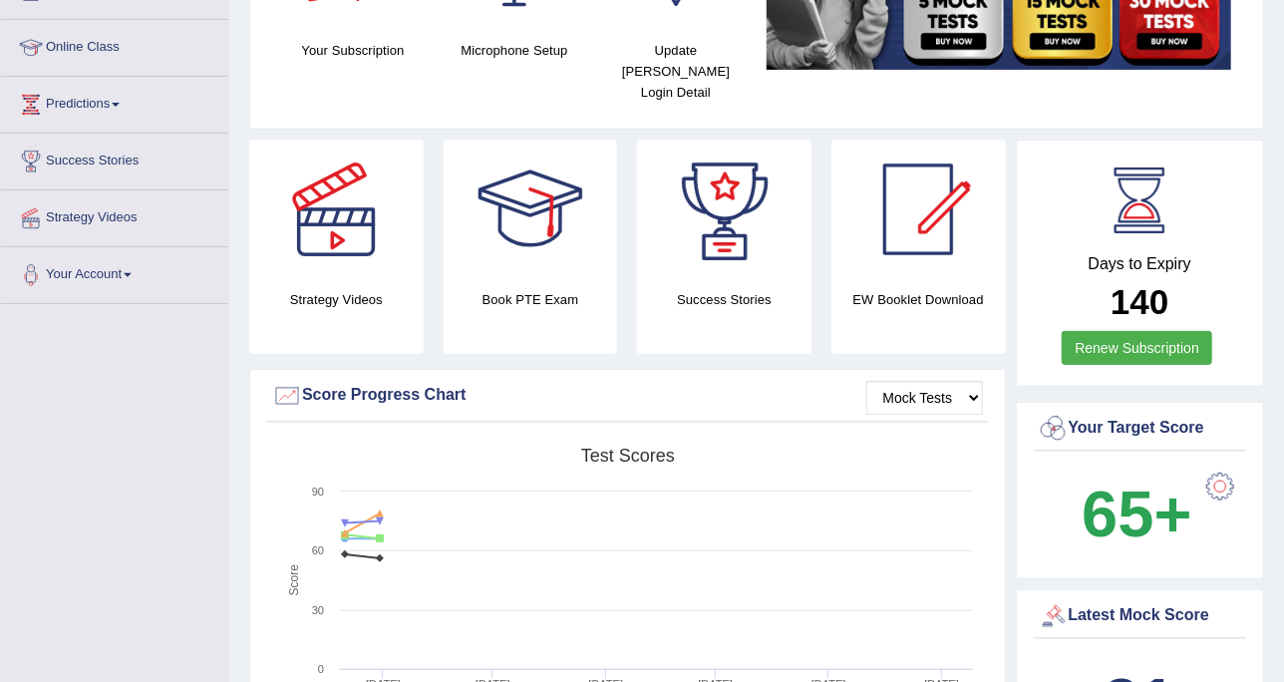
click at [1100, 331] on link "Renew Subscription" at bounding box center [1137, 348] width 151 height 34
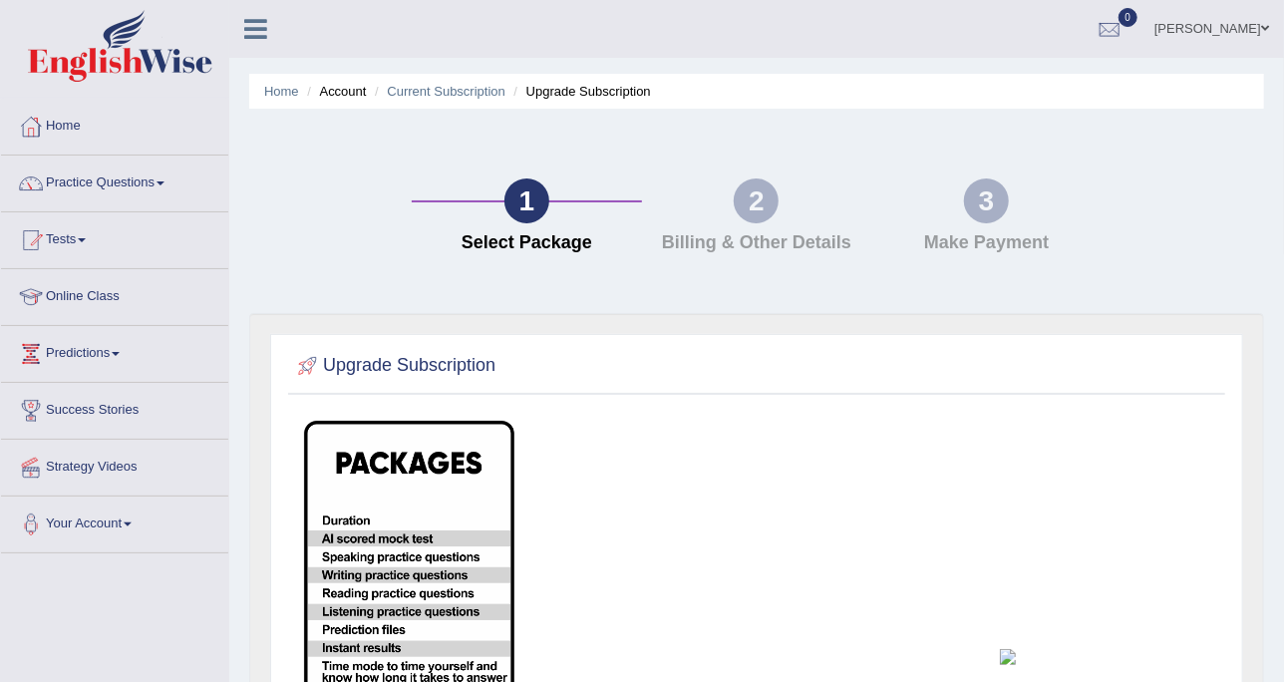
click at [721, 445] on td at bounding box center [641, 657] width 232 height 494
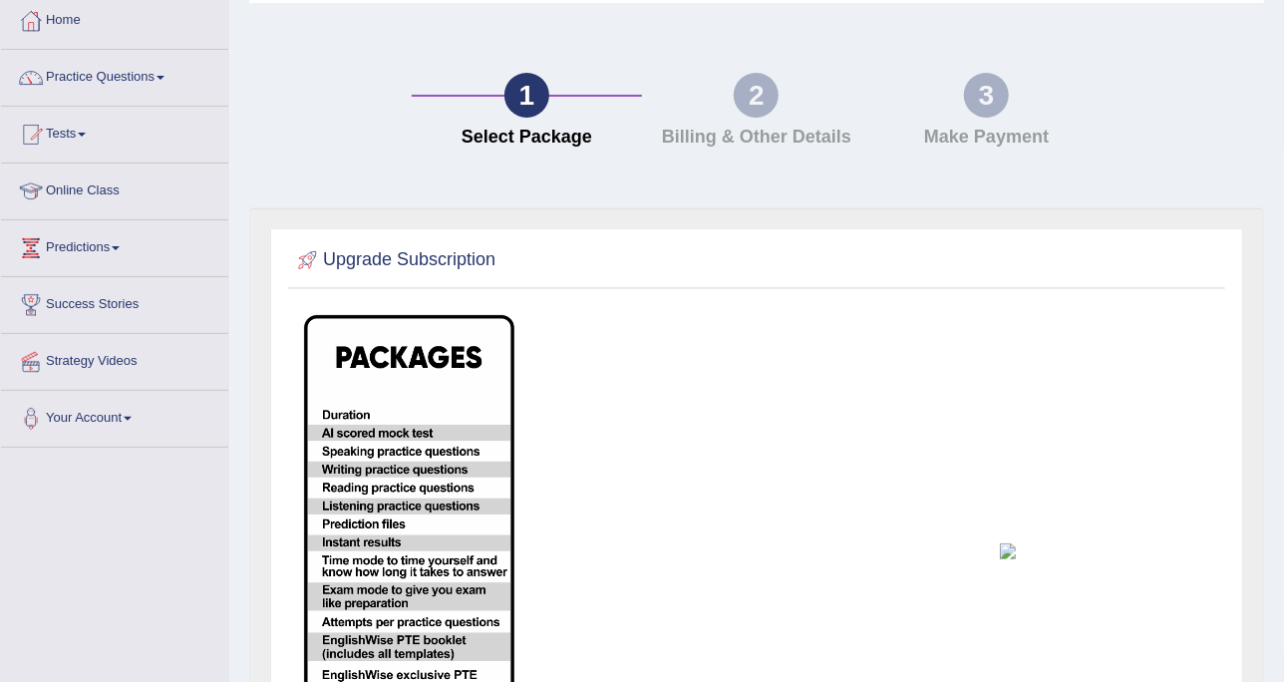
scroll to position [364, 0]
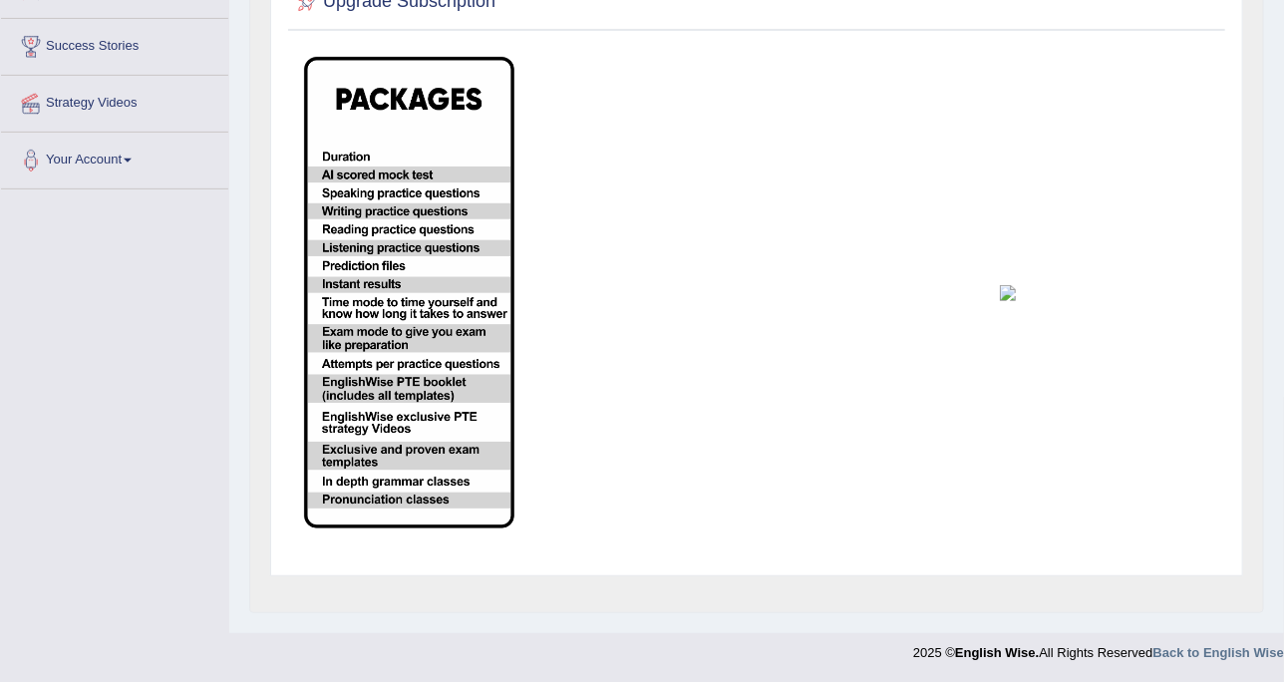
click at [1015, 281] on td at bounding box center [1105, 293] width 232 height 494
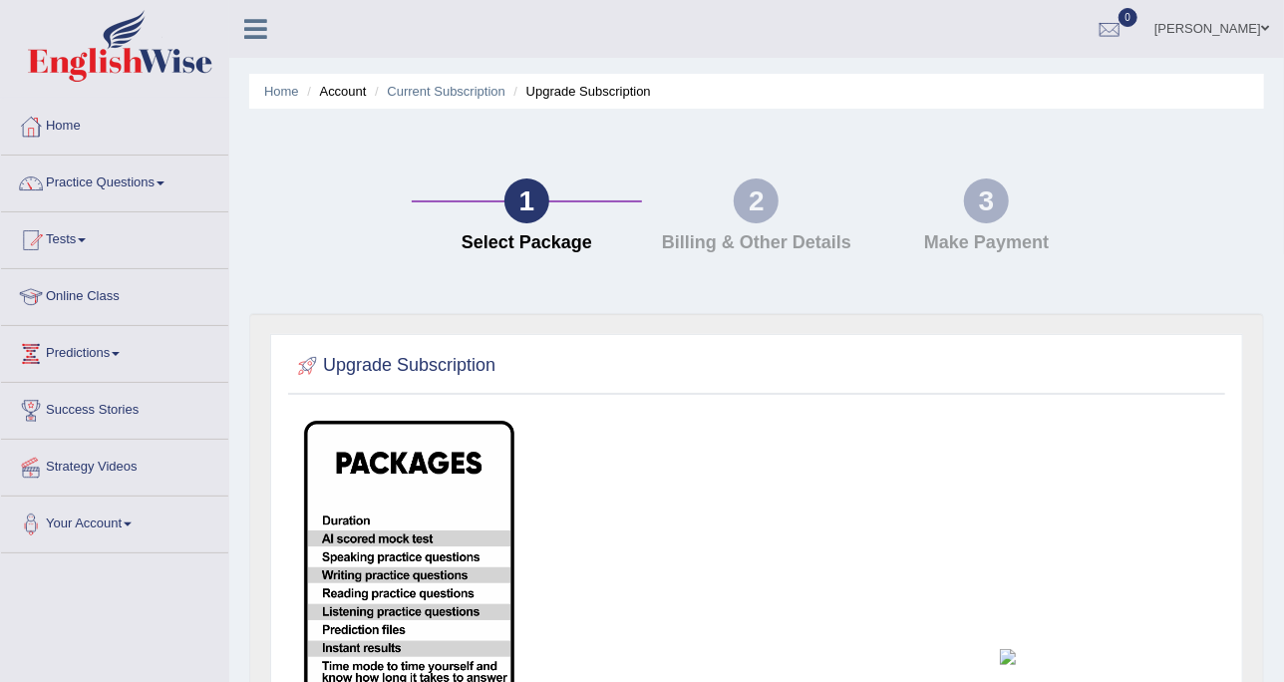
click at [760, 205] on div "2" at bounding box center [756, 200] width 45 height 45
click at [105, 172] on link "Practice Questions" at bounding box center [114, 181] width 227 height 50
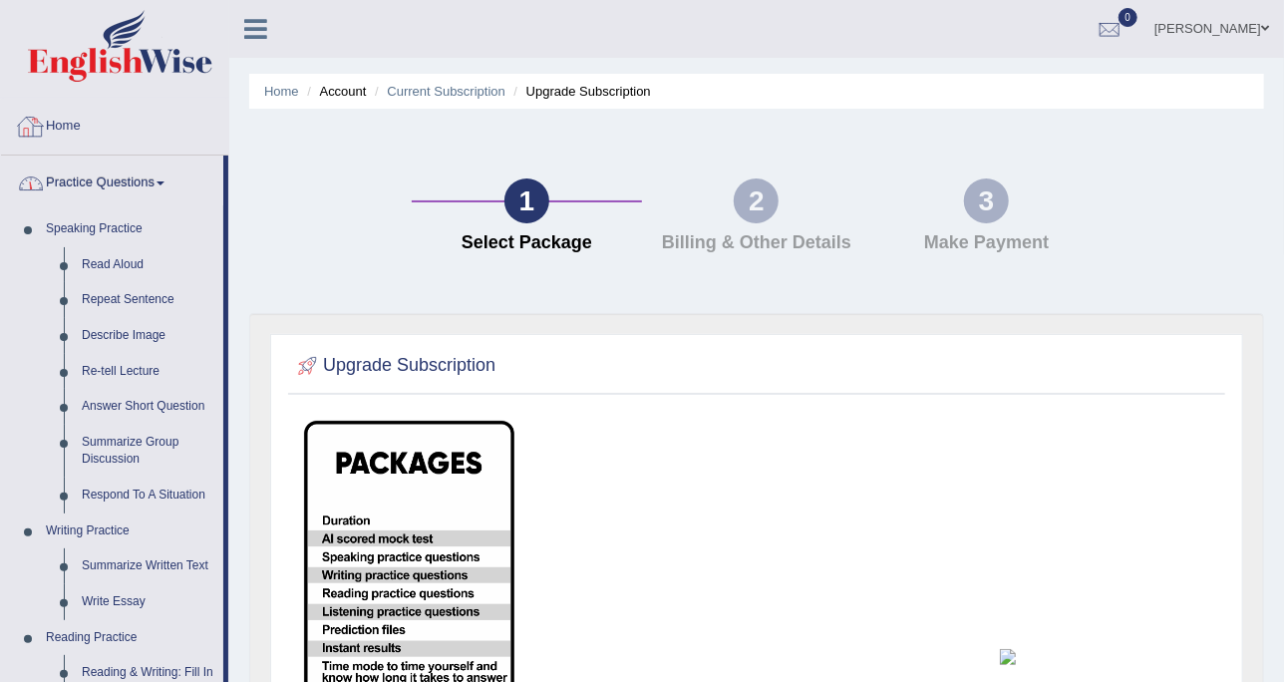
click at [69, 115] on link "Home" at bounding box center [114, 124] width 227 height 50
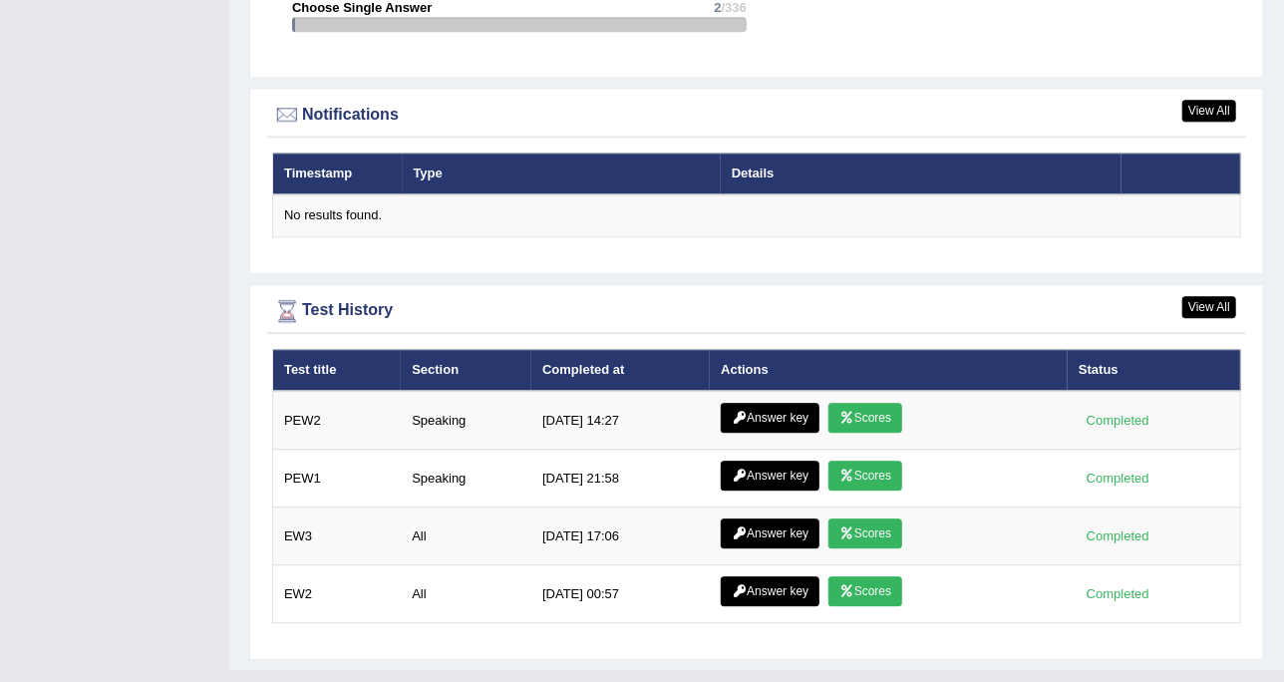
scroll to position [2362, 0]
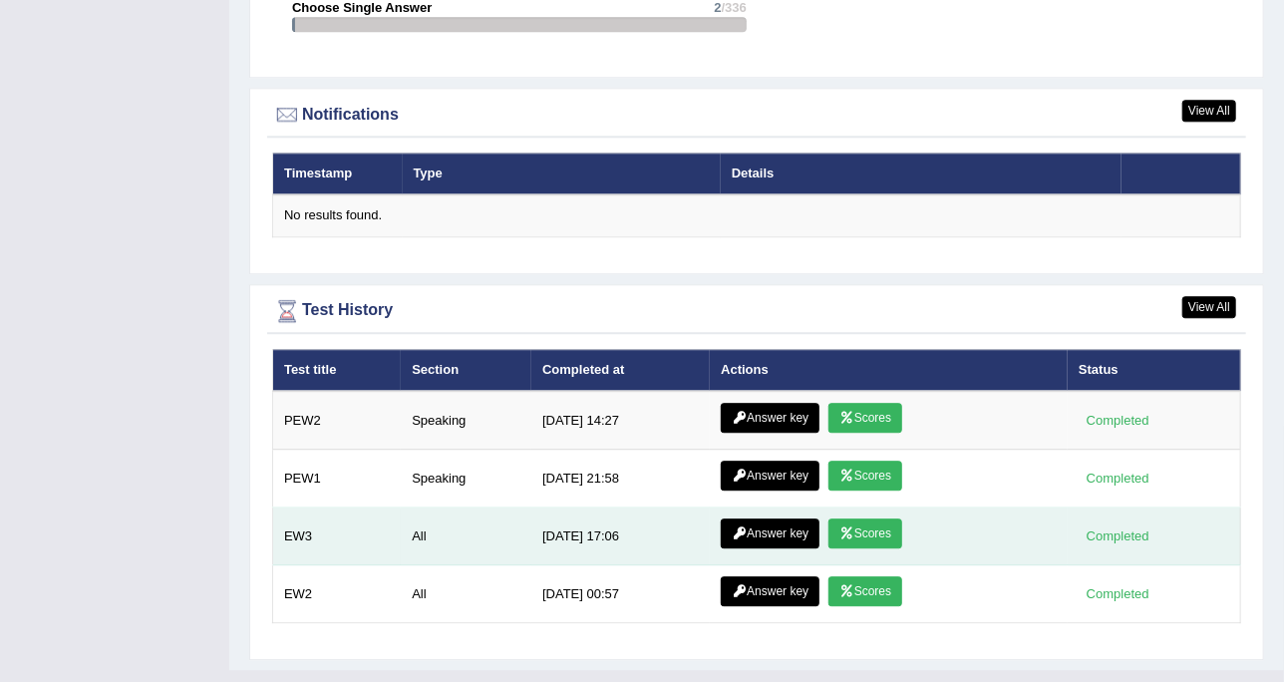
click at [840, 527] on icon at bounding box center [847, 533] width 15 height 12
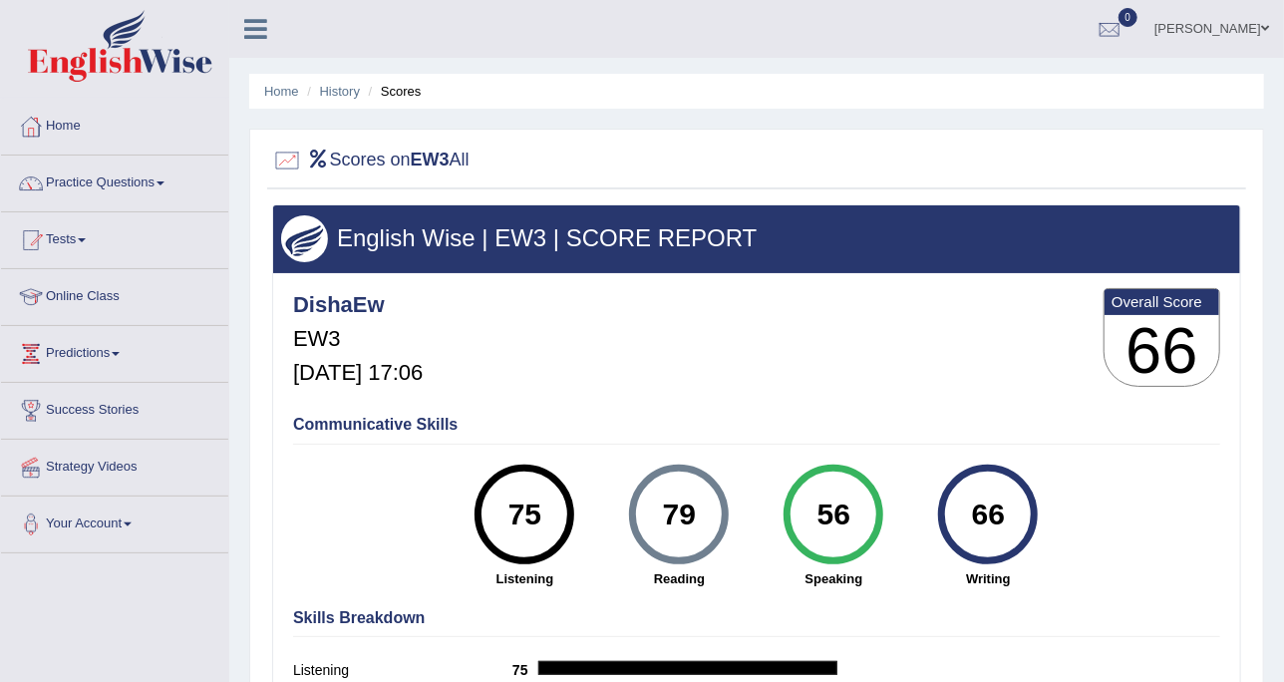
click at [358, 101] on ul "Home History Scores" at bounding box center [756, 91] width 1015 height 35
click at [285, 97] on link "Home" at bounding box center [281, 91] width 35 height 15
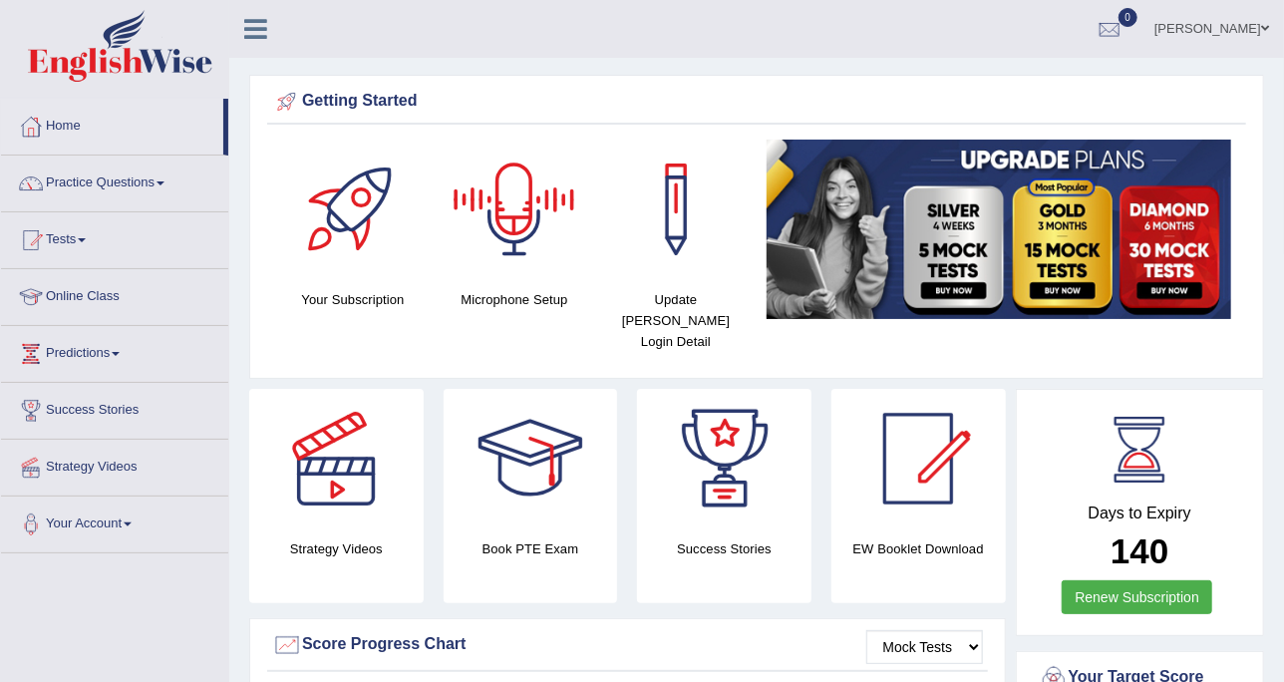
click at [528, 209] on div at bounding box center [515, 210] width 140 height 140
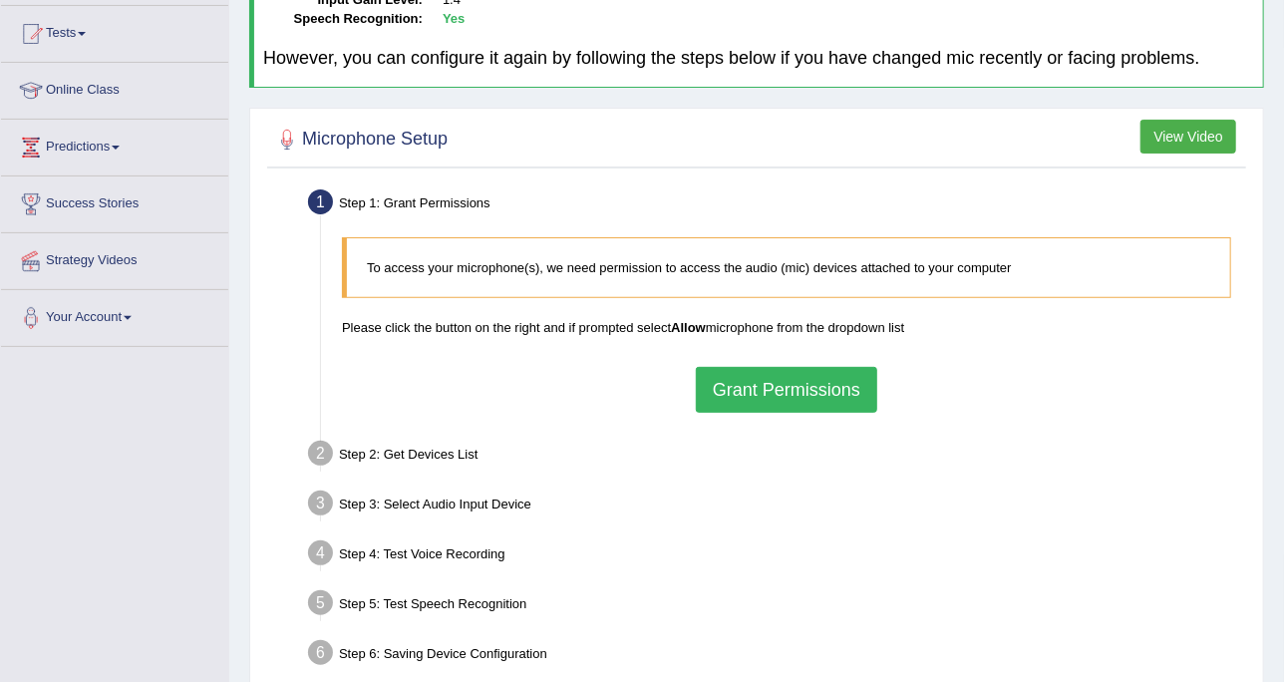
scroll to position [240, 0]
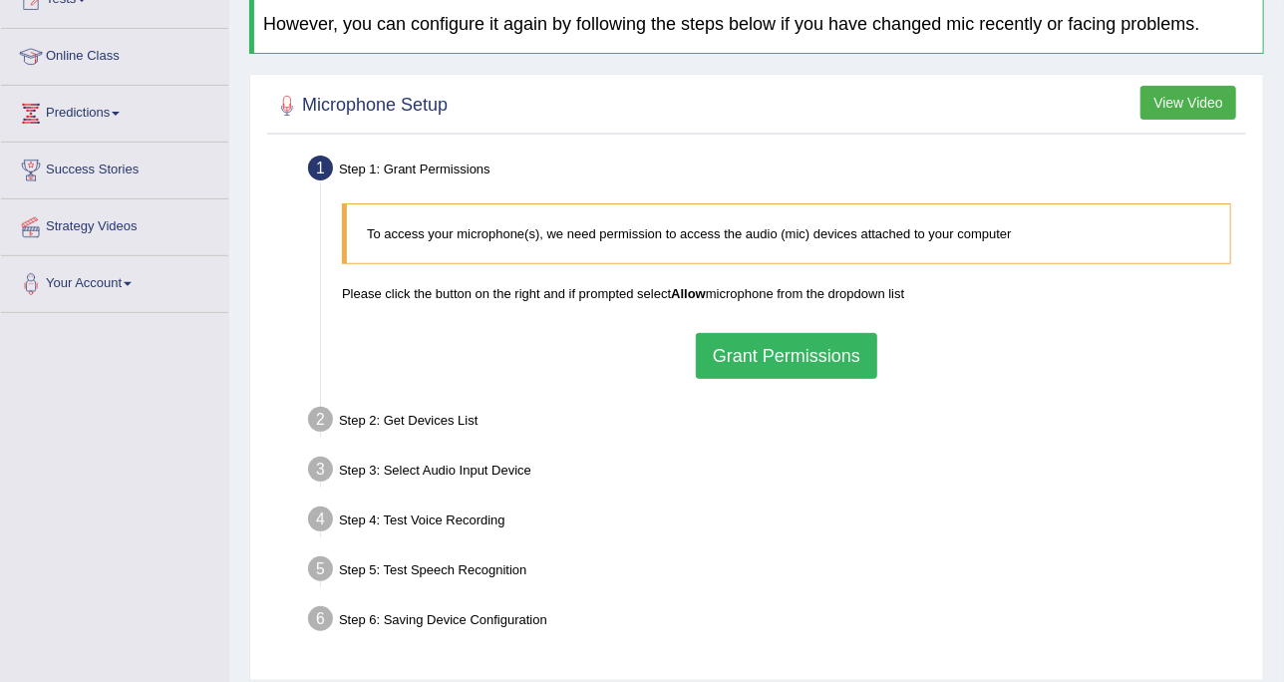
click at [784, 343] on button "Grant Permissions" at bounding box center [786, 356] width 181 height 46
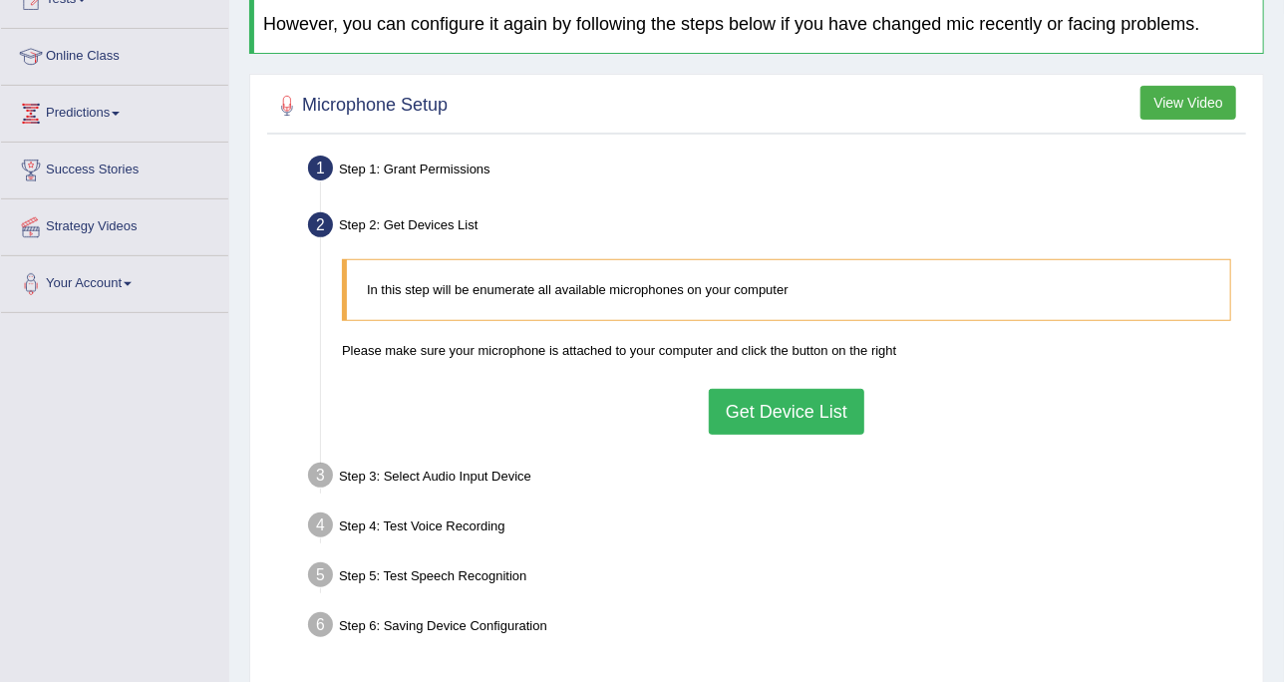
scroll to position [364, 0]
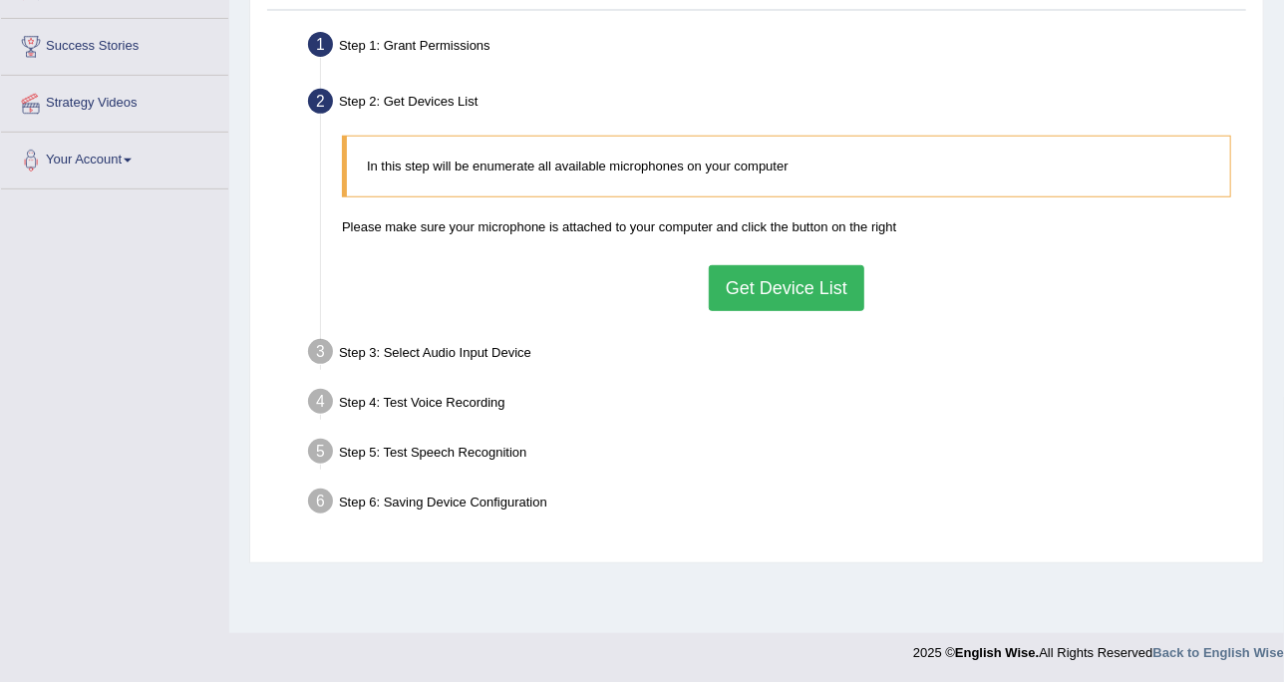
click at [756, 272] on button "Get Device List" at bounding box center [787, 288] width 156 height 46
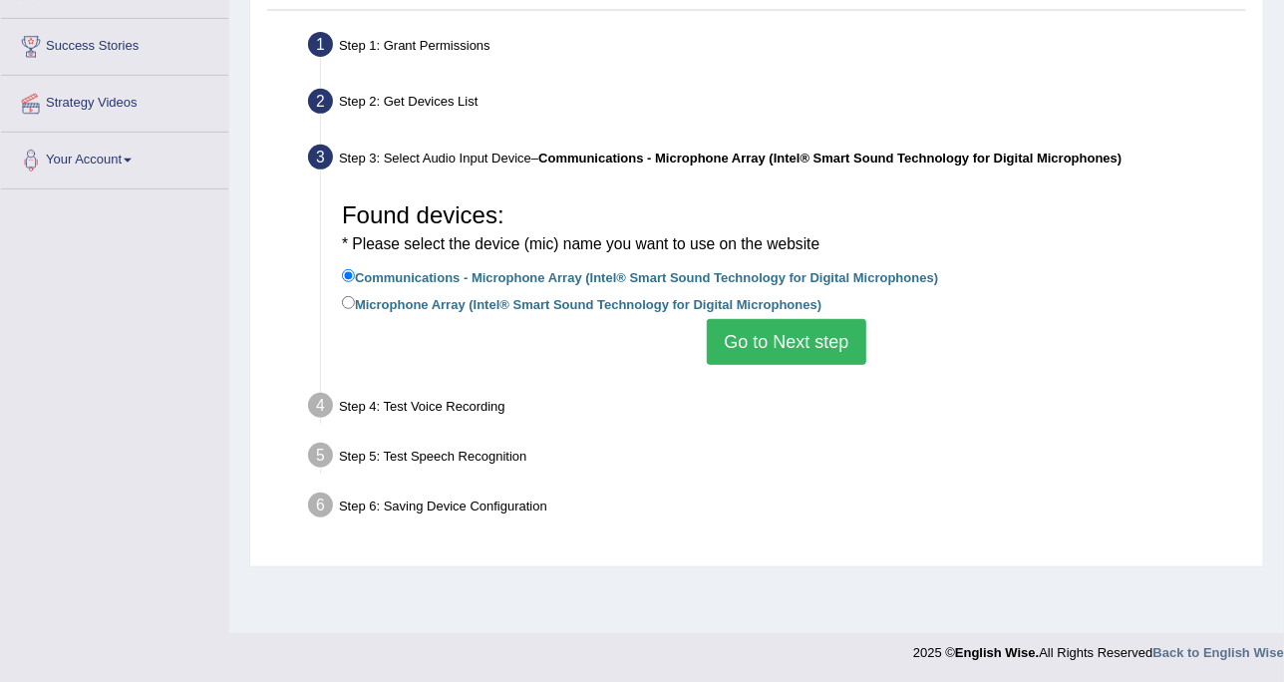
click at [736, 339] on button "Go to Next step" at bounding box center [786, 342] width 159 height 46
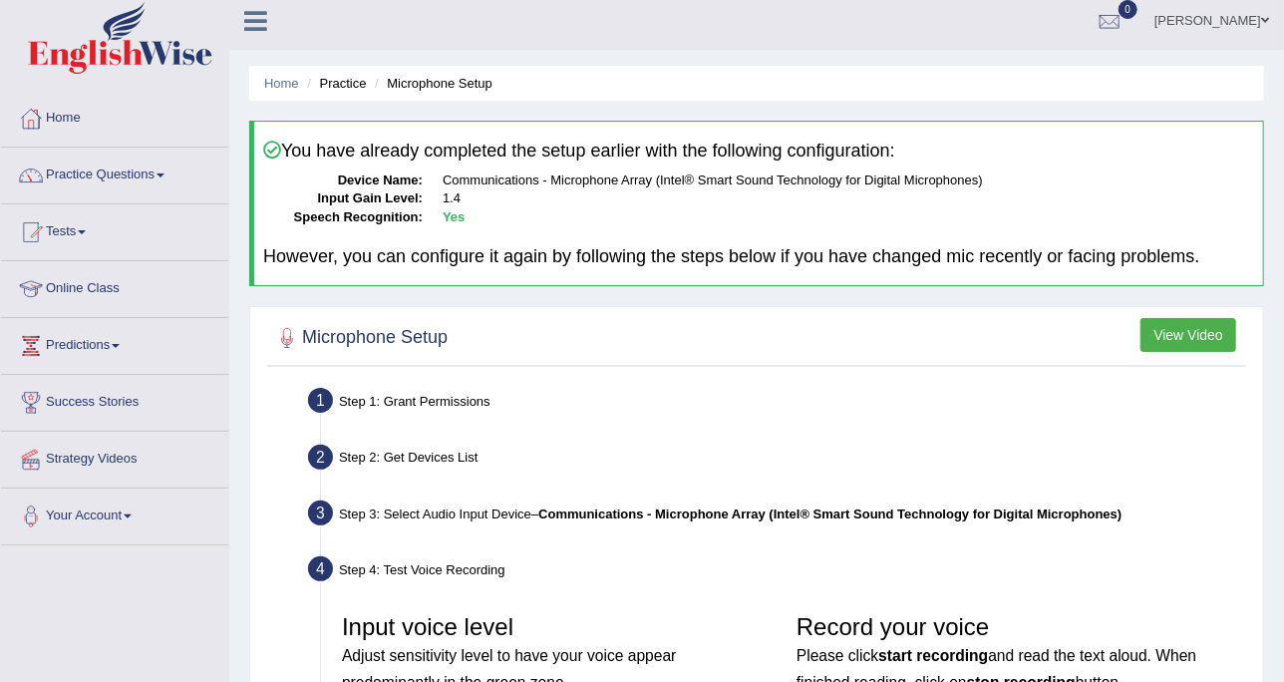
scroll to position [0, 0]
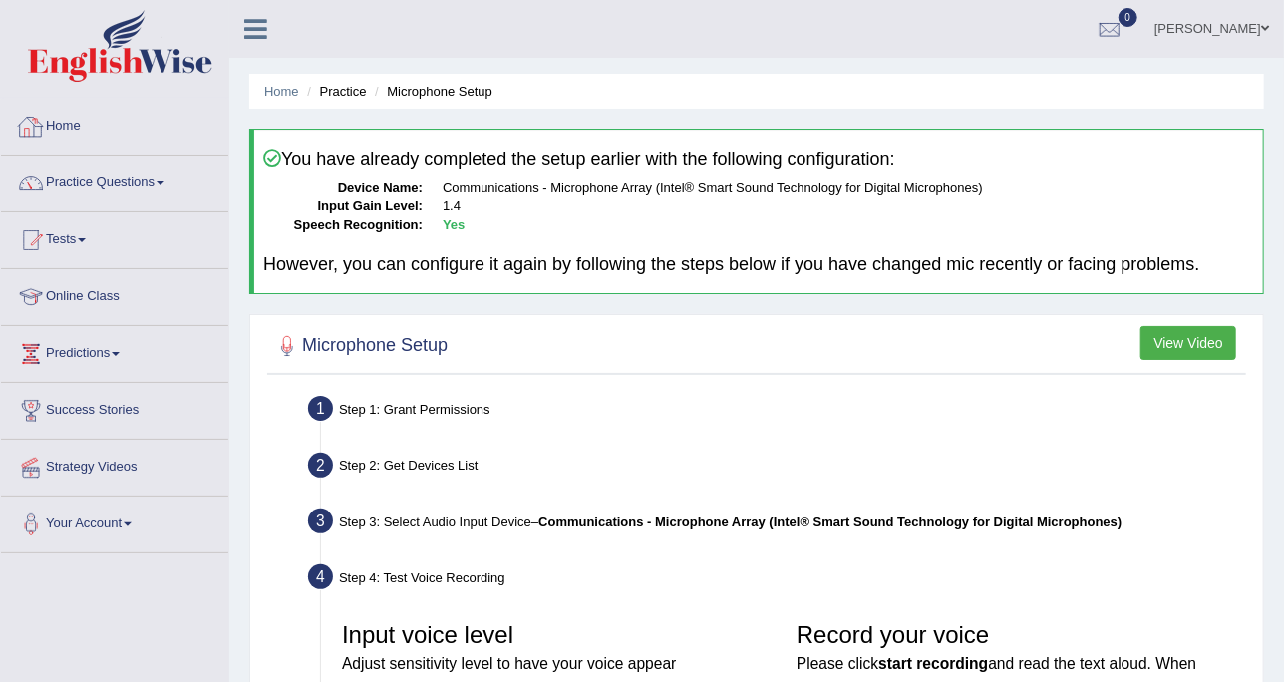
click at [170, 130] on link "Home" at bounding box center [114, 124] width 227 height 50
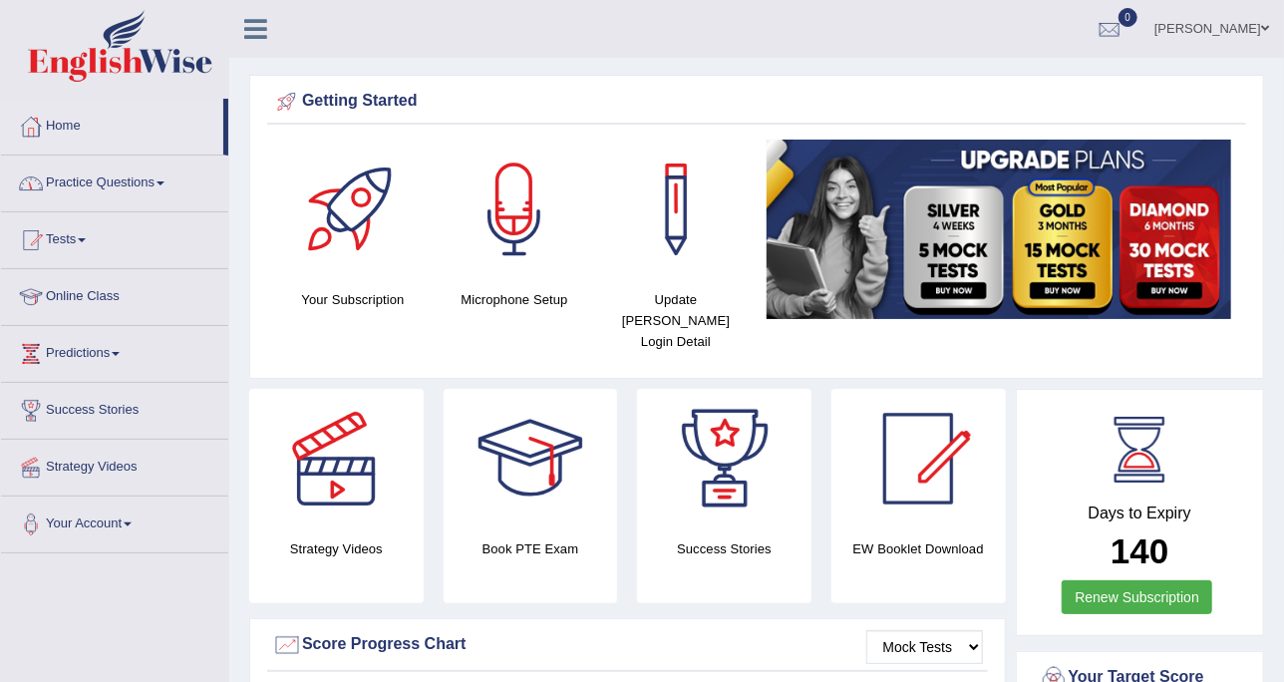
click at [155, 78] on img at bounding box center [120, 46] width 184 height 72
click at [160, 284] on link "Online Class" at bounding box center [114, 294] width 227 height 50
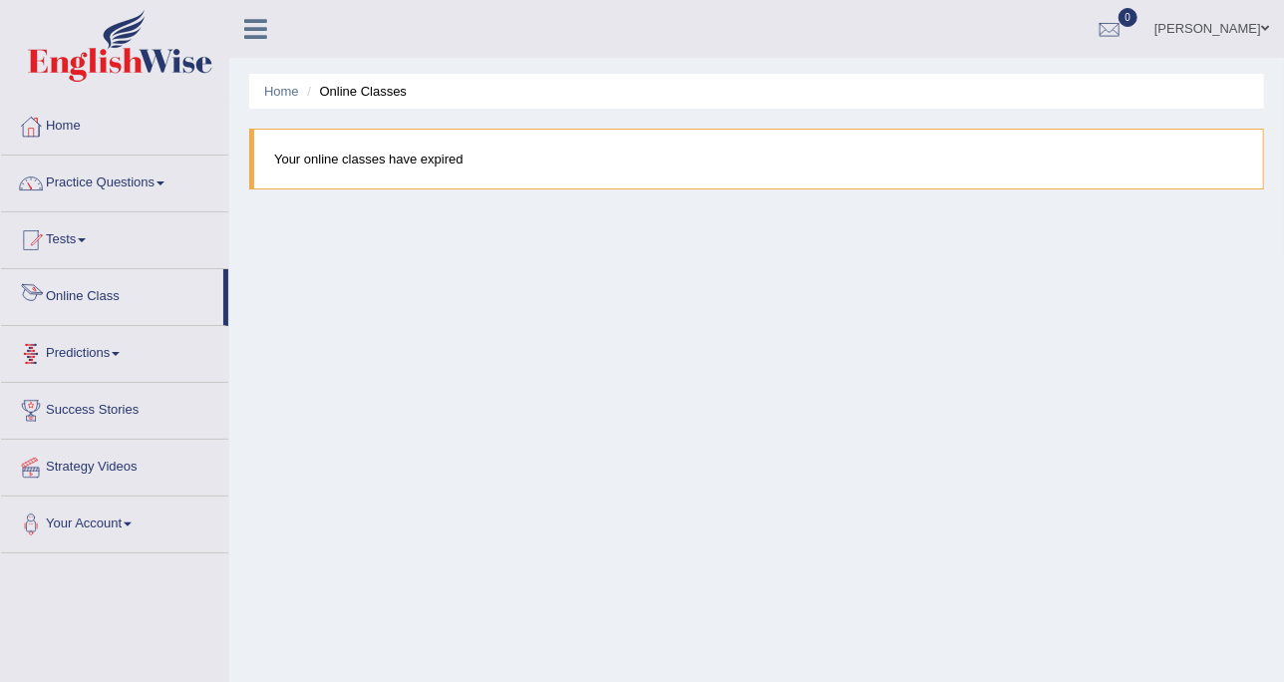
click at [121, 349] on link "Predictions" at bounding box center [114, 351] width 227 height 50
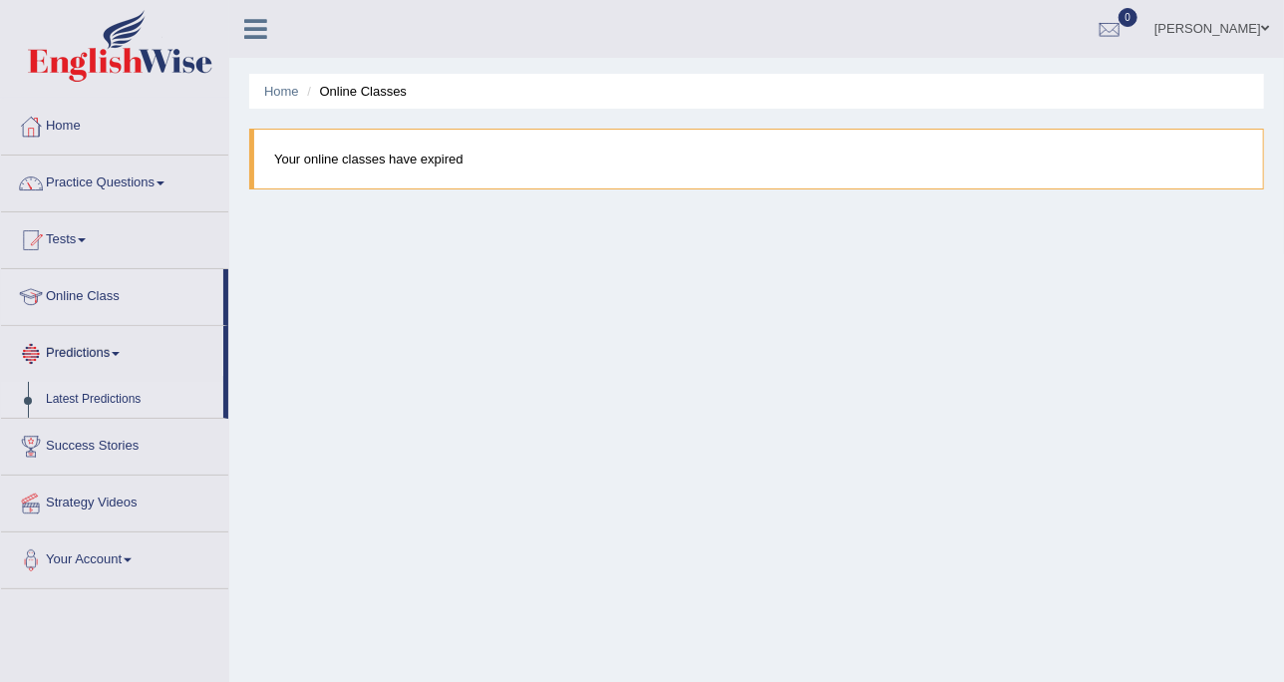
click at [123, 389] on link "Latest Predictions" at bounding box center [130, 400] width 186 height 36
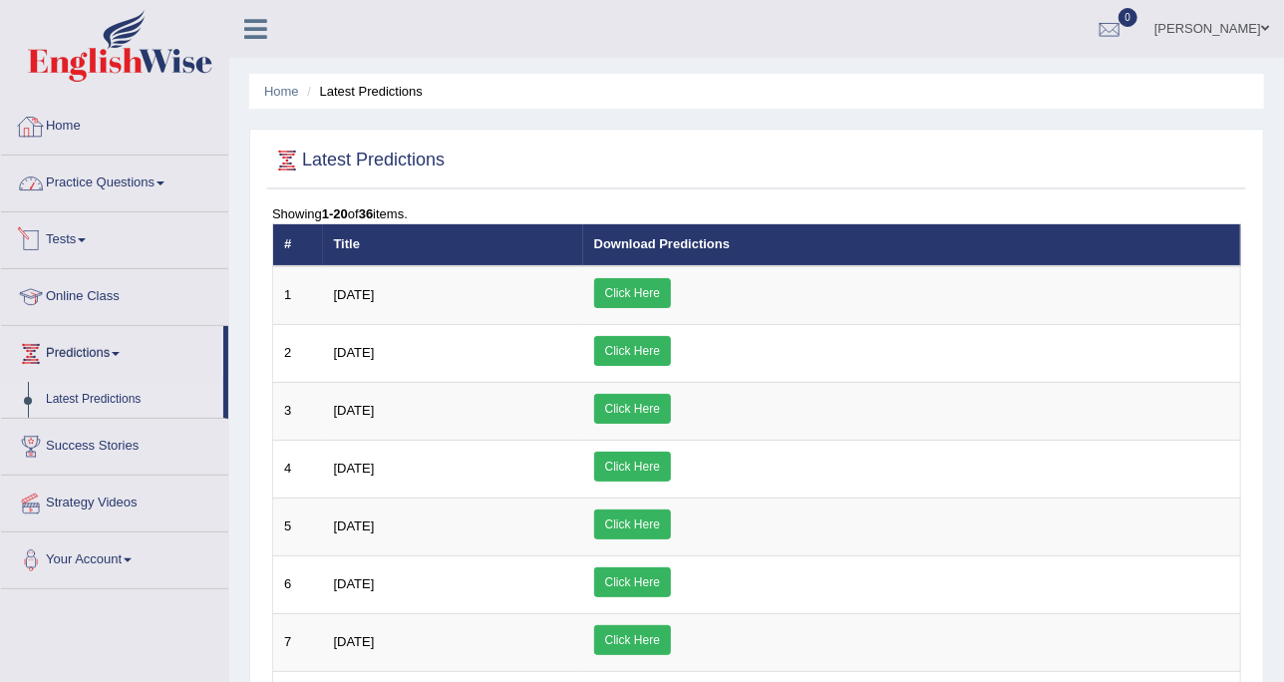
click at [75, 127] on link "Home" at bounding box center [114, 124] width 227 height 50
